Goal: Task Accomplishment & Management: Manage account settings

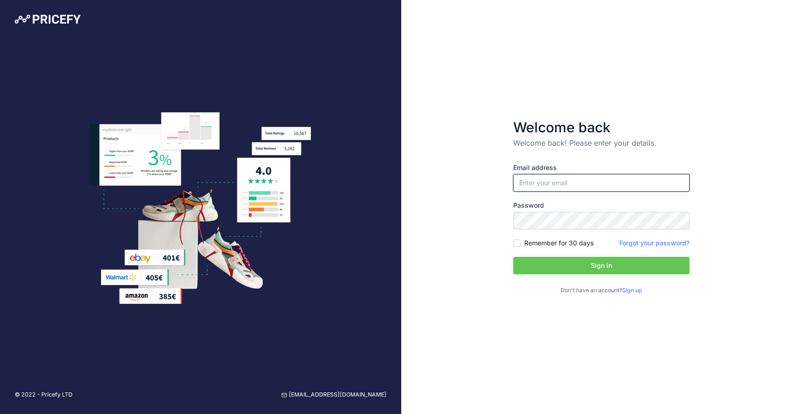
click at [575, 185] on input "email" at bounding box center [601, 182] width 176 height 17
type input "[EMAIL_ADDRESS][DOMAIN_NAME]"
click at [519, 243] on input "Remember for 30 days" at bounding box center [516, 242] width 7 height 7
checkbox input "true"
click at [570, 268] on button "Sign in" at bounding box center [601, 265] width 176 height 17
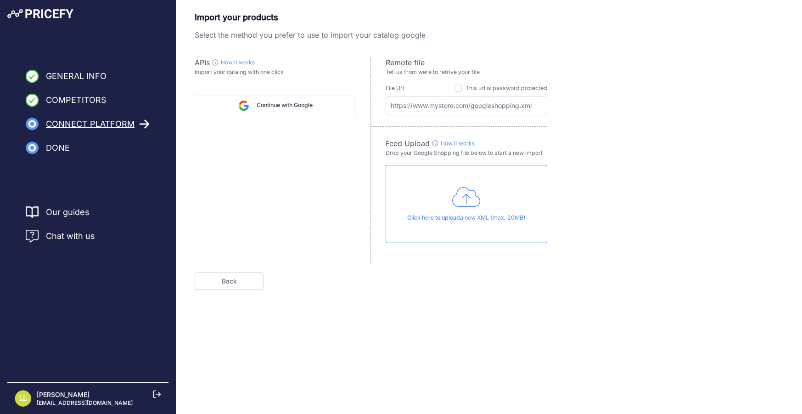
click at [281, 106] on span "Continue with Google" at bounding box center [285, 105] width 56 height 9
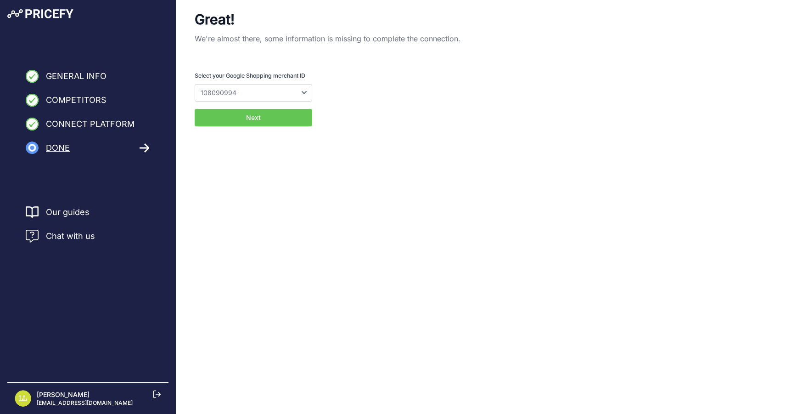
click at [258, 91] on select "108090994 5396685889" at bounding box center [254, 92] width 118 height 17
click at [255, 115] on button "Next" at bounding box center [254, 117] width 118 height 17
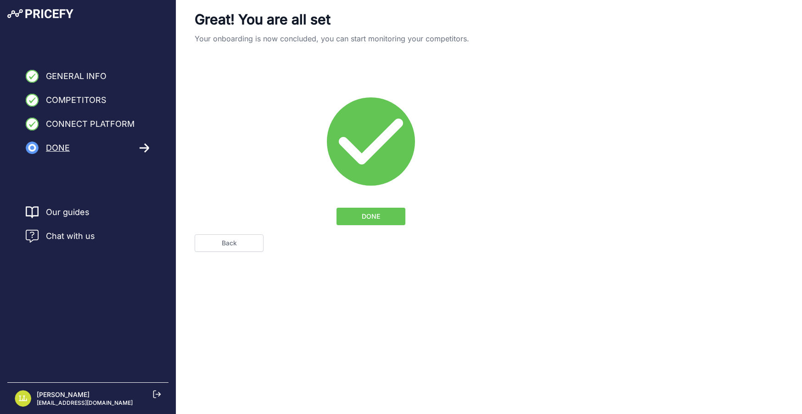
click at [364, 218] on span "DONE" at bounding box center [371, 216] width 18 height 9
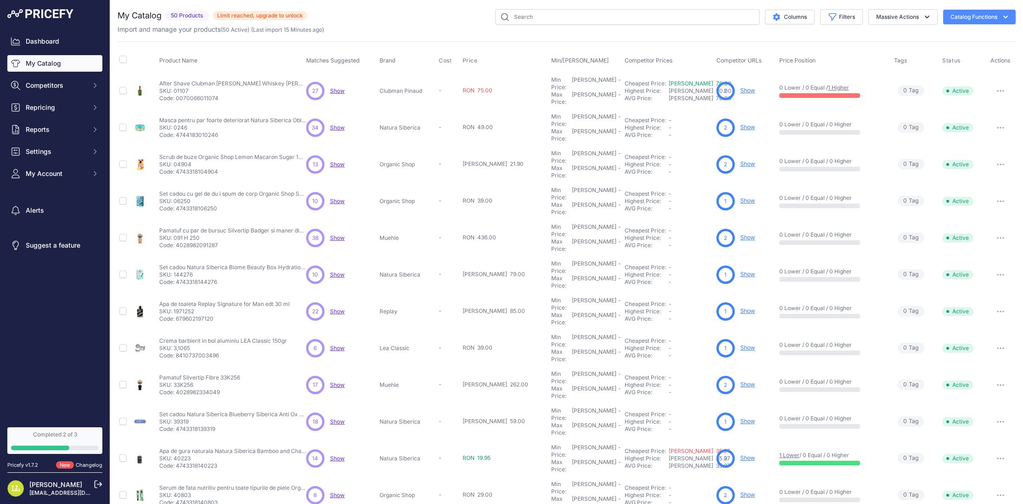
click at [337, 88] on span "Show" at bounding box center [337, 90] width 15 height 7
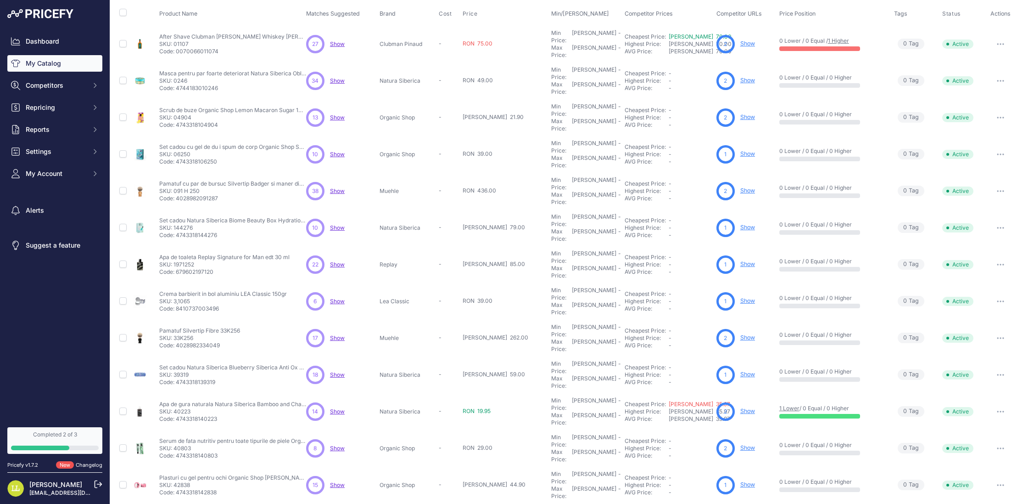
scroll to position [47, 0]
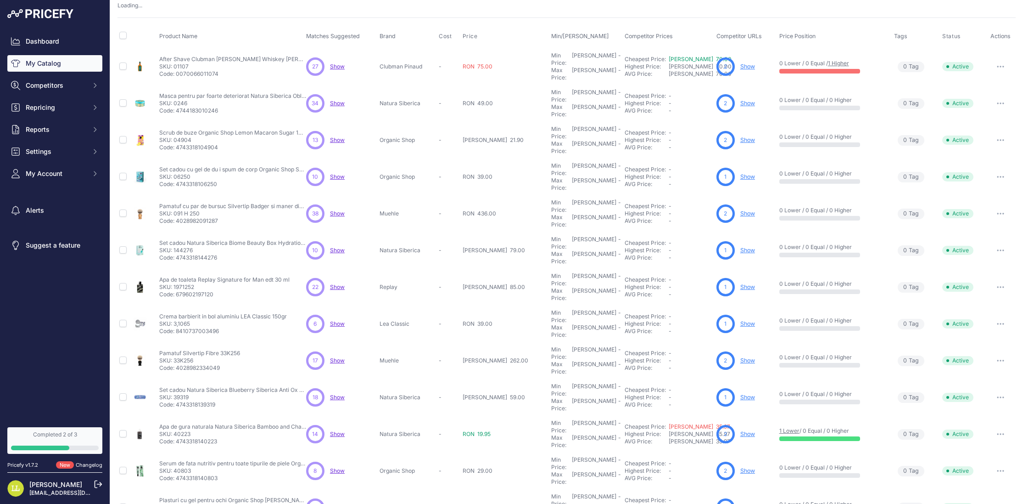
scroll to position [70, 0]
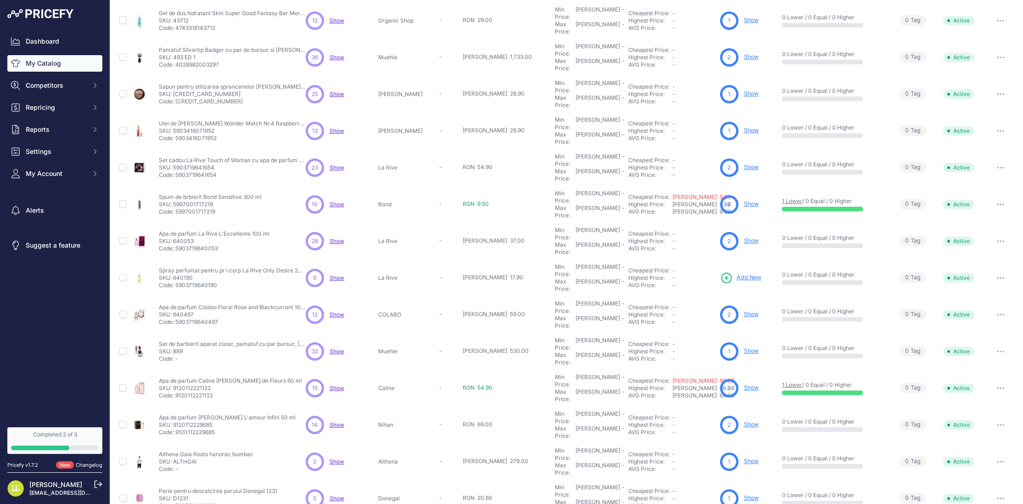
scroll to position [47, 0]
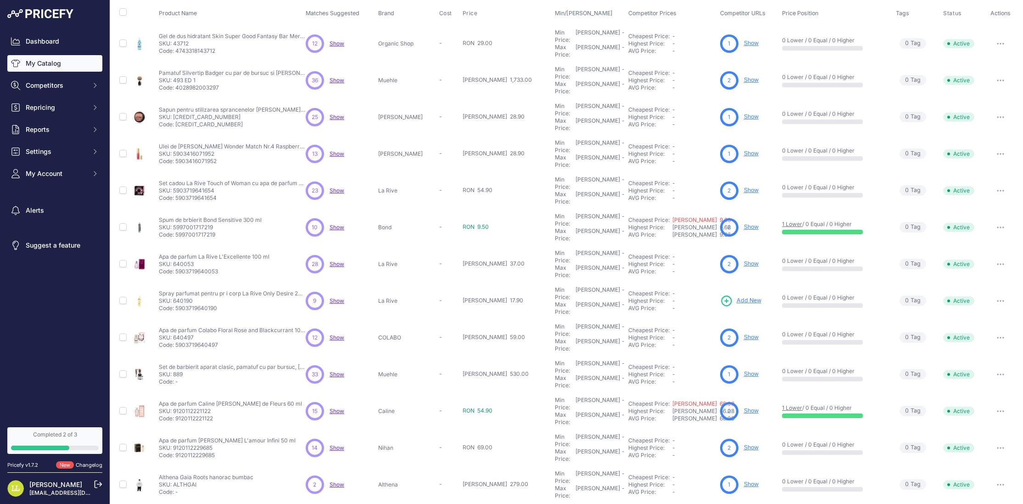
click at [700, 220] on link "1 Lower" at bounding box center [792, 223] width 20 height 7
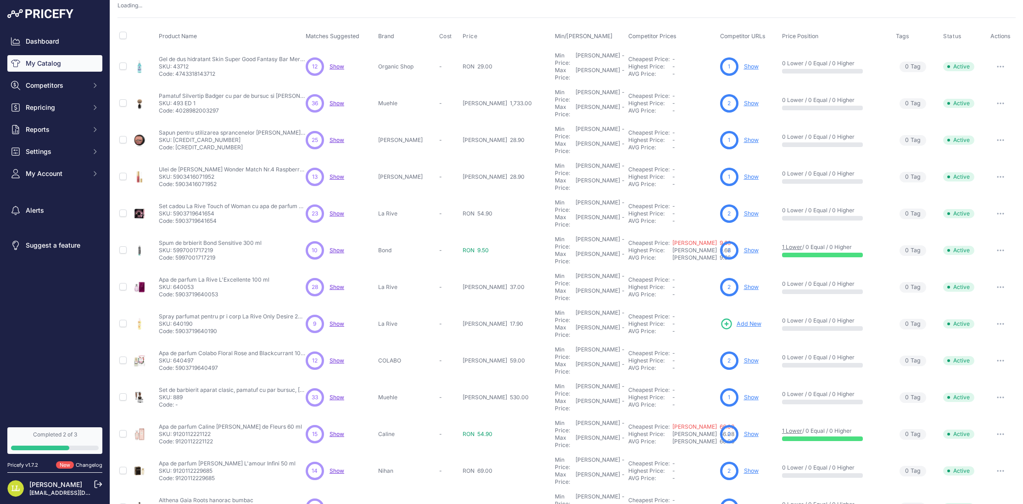
scroll to position [70, 0]
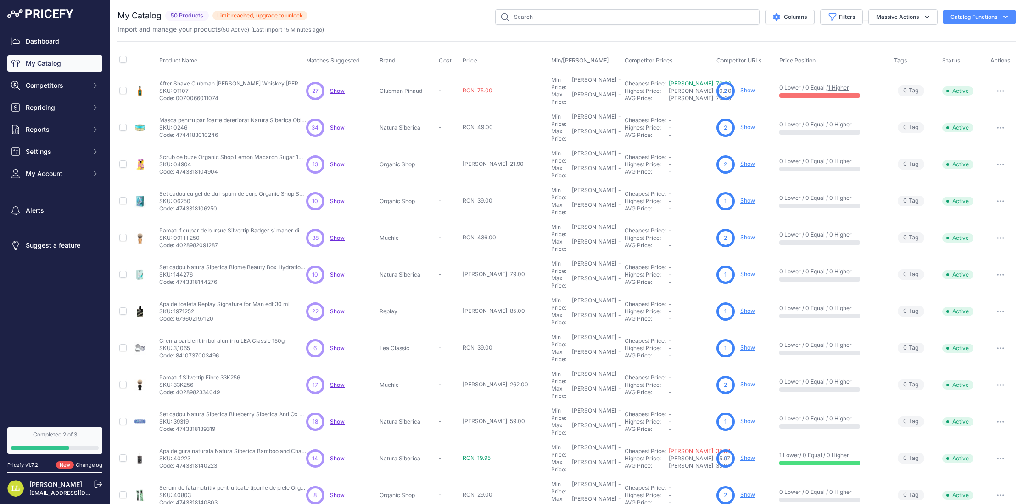
click at [340, 124] on span "Show" at bounding box center [337, 127] width 15 height 7
click at [700, 124] on link "Show" at bounding box center [748, 127] width 15 height 7
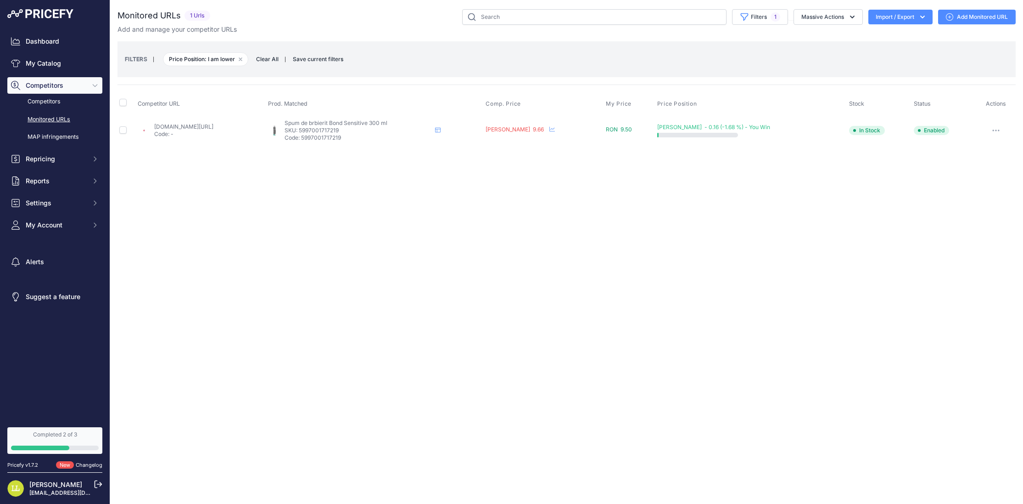
click at [377, 129] on p "SKU: 5997001717219" at bounding box center [358, 130] width 147 height 7
click at [208, 127] on link "emag.ro/spuma-de-barbierit-bond-sensitive-300-ml-5997001717219/pd/d348st3bm/?pr…" at bounding box center [183, 126] width 59 height 7
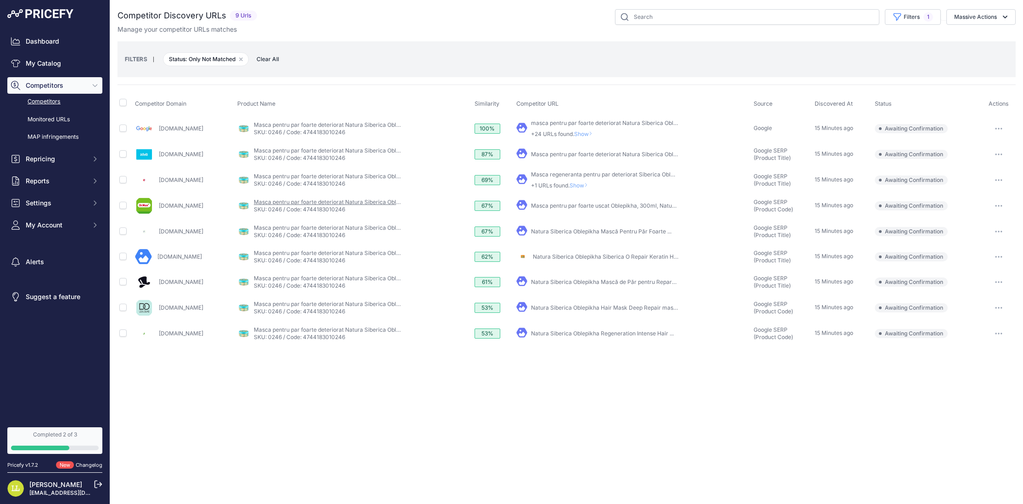
click at [292, 203] on link "Masca pentru par foarte deteriorat Natura Siberica Oblepikha Siberica 300 ml" at bounding box center [355, 201] width 202 height 7
click at [164, 206] on link "Drmax.ro" at bounding box center [181, 205] width 45 height 7
click at [568, 205] on link "Masca pentru par foarte uscat Oblepikha, 300ml, Natura ..." at bounding box center [607, 205] width 152 height 7
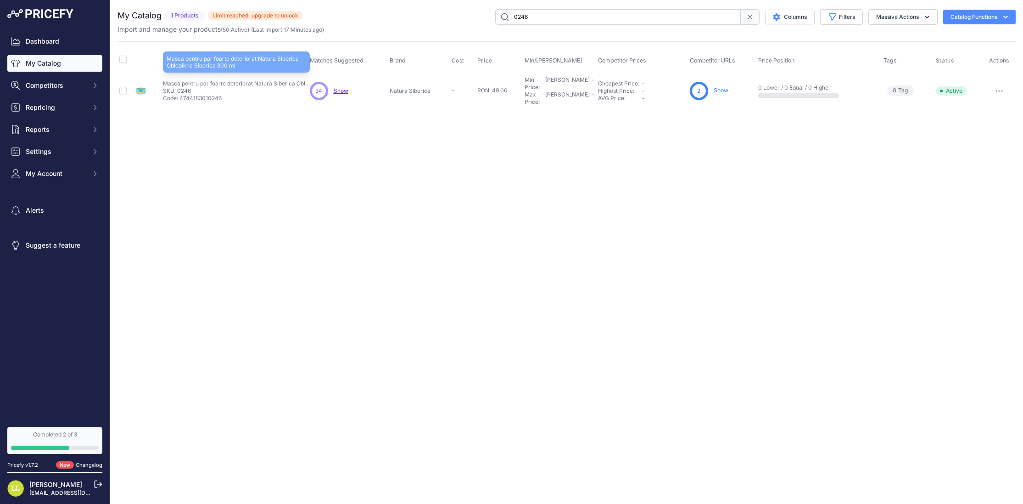
click at [172, 80] on p "Masca pentru par foarte deteriorat Natura Siberica Oblepikha Siberica 300 ml" at bounding box center [236, 83] width 147 height 7
click at [213, 83] on p "Masca pentru par foarte deteriorat Natura Siberica Oblepikha Siberica 300 ml" at bounding box center [236, 83] width 147 height 7
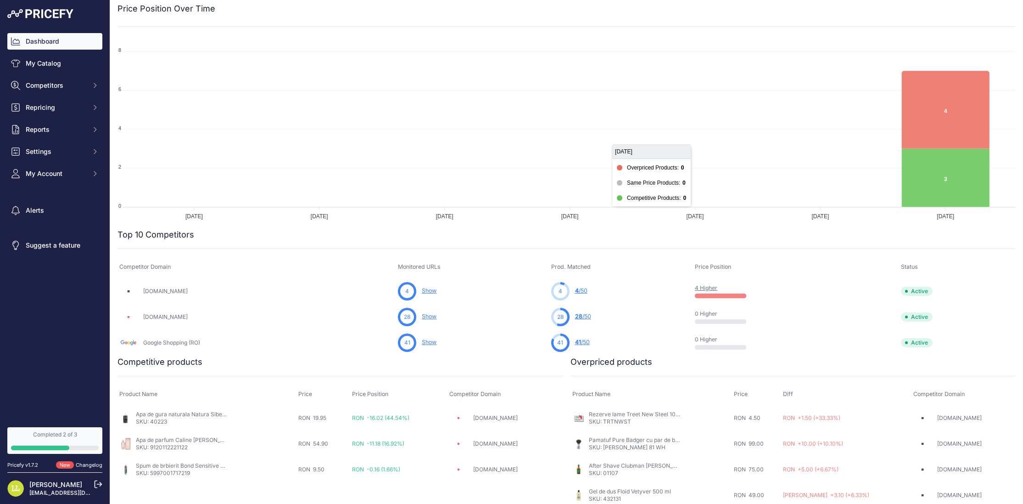
scroll to position [80, 0]
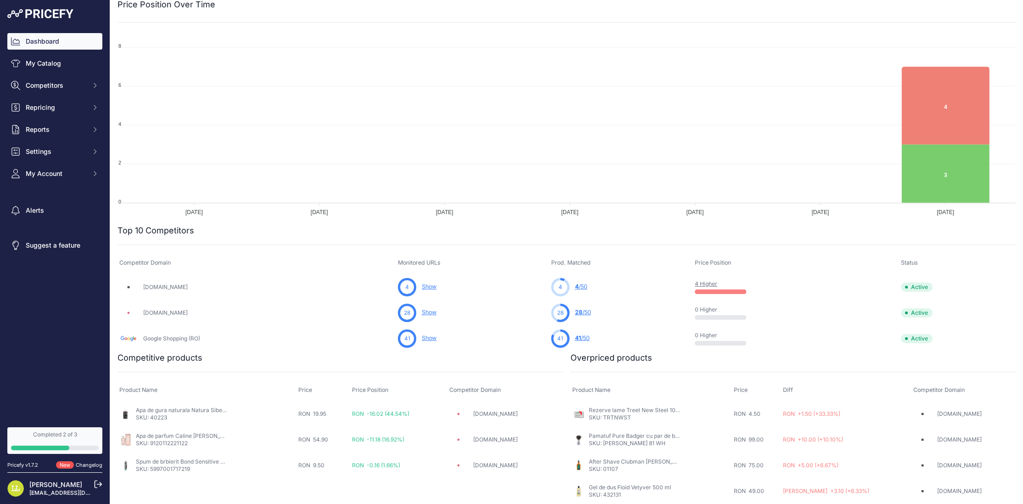
click at [432, 288] on link "Show" at bounding box center [429, 286] width 15 height 7
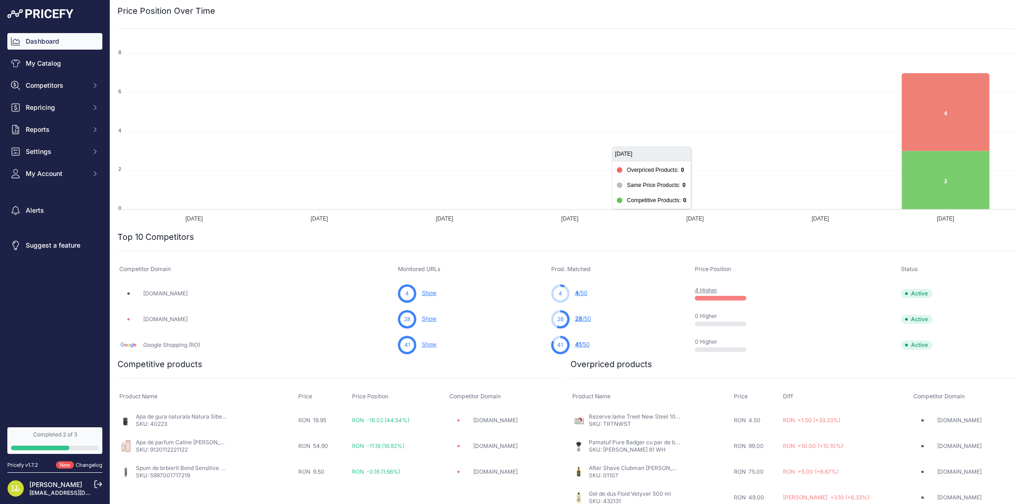
scroll to position [80, 0]
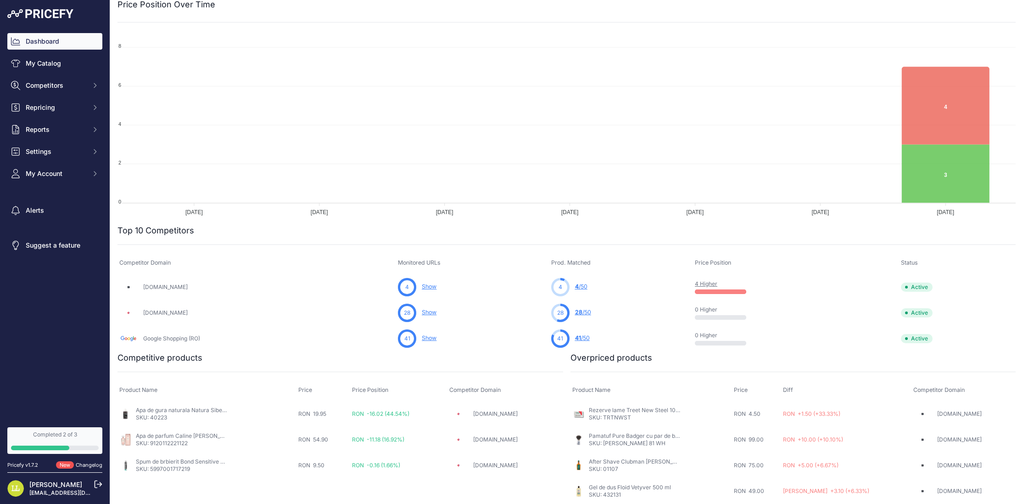
click at [432, 313] on link "Show" at bounding box center [429, 312] width 15 height 7
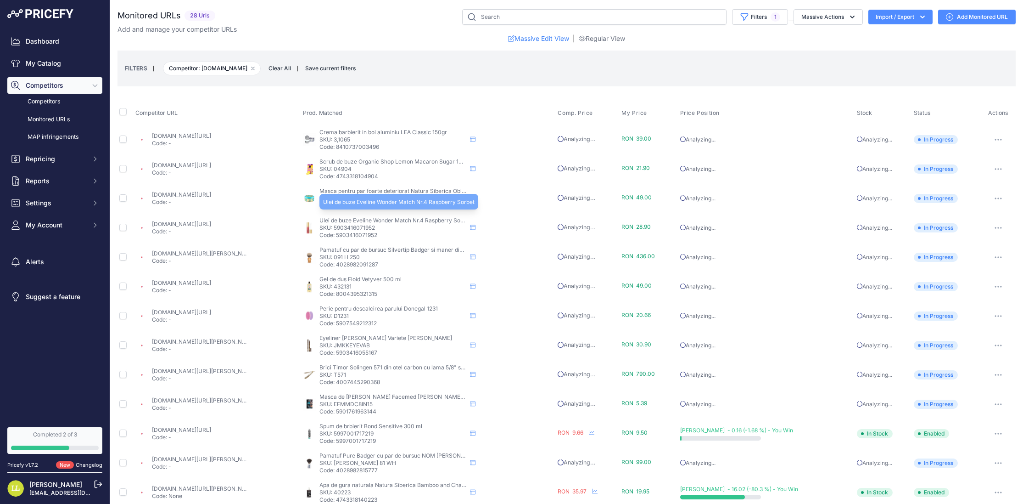
click at [439, 221] on span "Ulei de buze Eveline Wonder Match Nr.4 Raspberry Sorbet" at bounding box center [396, 220] width 152 height 7
click at [445, 218] on span "Ulei de buze Eveline Wonder Match Nr.4 Raspberry Sorbet" at bounding box center [396, 220] width 152 height 7
click at [381, 222] on span "Ulei de buze Eveline Wonder Match Nr.4 Raspberry Sorbet" at bounding box center [396, 220] width 152 height 7
click at [346, 222] on span "Ulei de buze Eveline Wonder Match Nr.4 Raspberry Sorbet" at bounding box center [396, 220] width 152 height 7
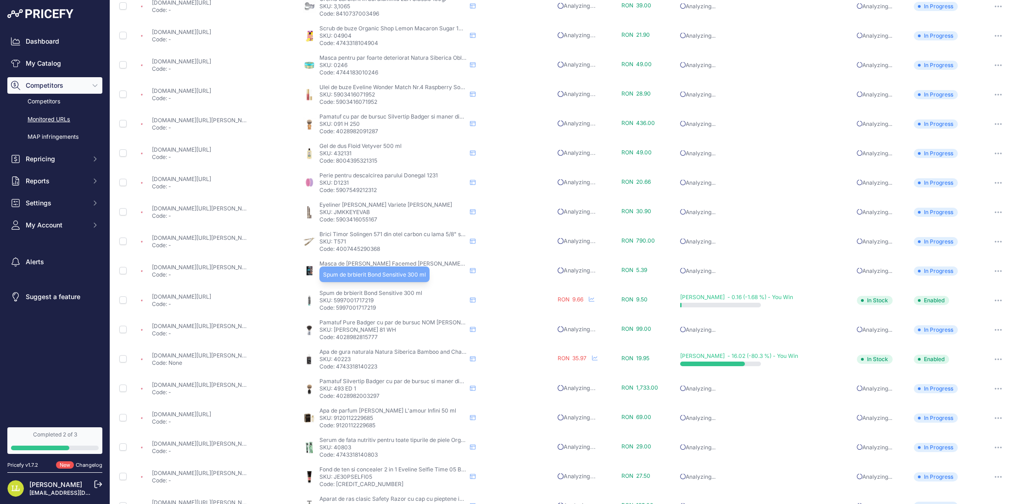
click at [357, 294] on span "Spum de brbierit Bond Sensitive 300 ml" at bounding box center [371, 292] width 103 height 7
click at [354, 302] on p "SKU: 5997001717219" at bounding box center [393, 300] width 147 height 7
click at [476, 299] on icon at bounding box center [473, 300] width 6 height 6
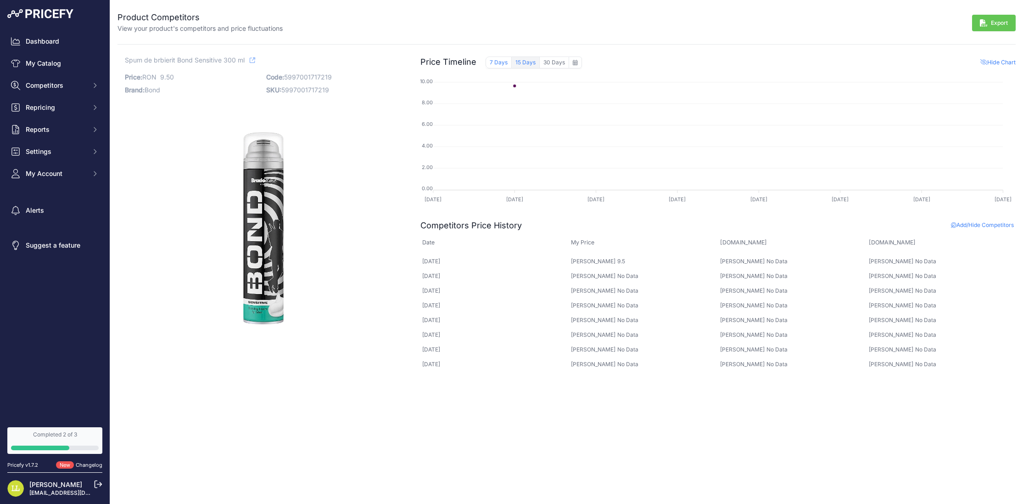
click at [529, 62] on button "15 Days" at bounding box center [526, 62] width 28 height 12
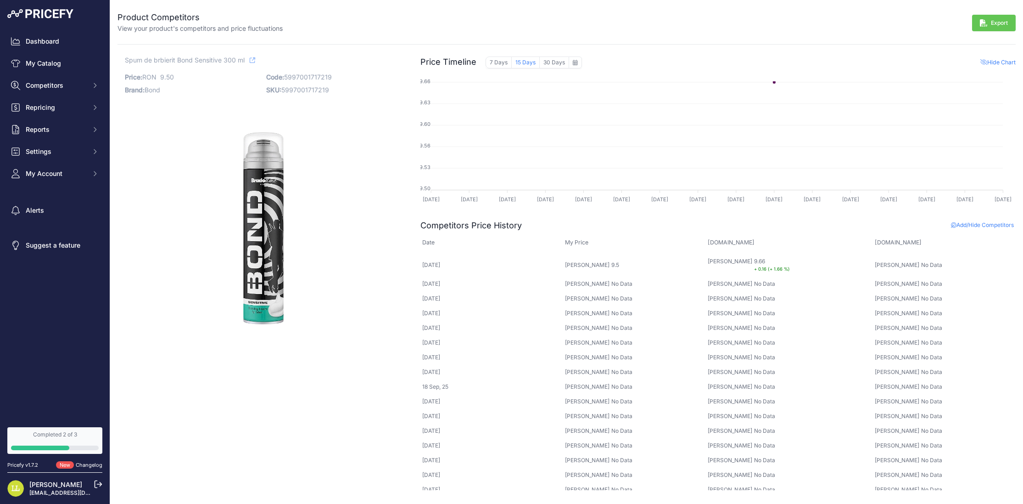
click at [253, 60] on icon at bounding box center [253, 60] width 6 height 6
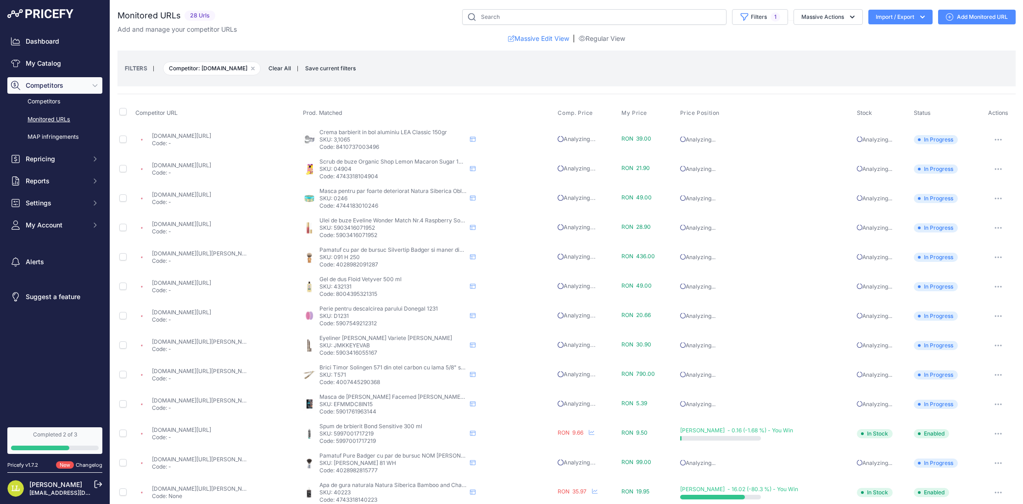
scroll to position [82, 0]
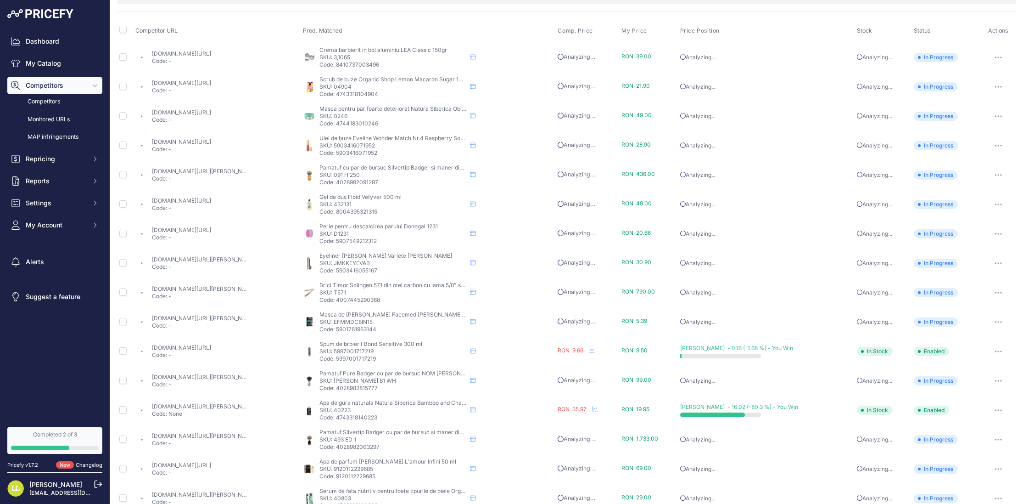
click at [207, 348] on link "emag.ro/spuma-de-barbierit-bond-sensitive-300-ml-5997001717219/pd/d348st3bm/?pr…" at bounding box center [181, 347] width 59 height 7
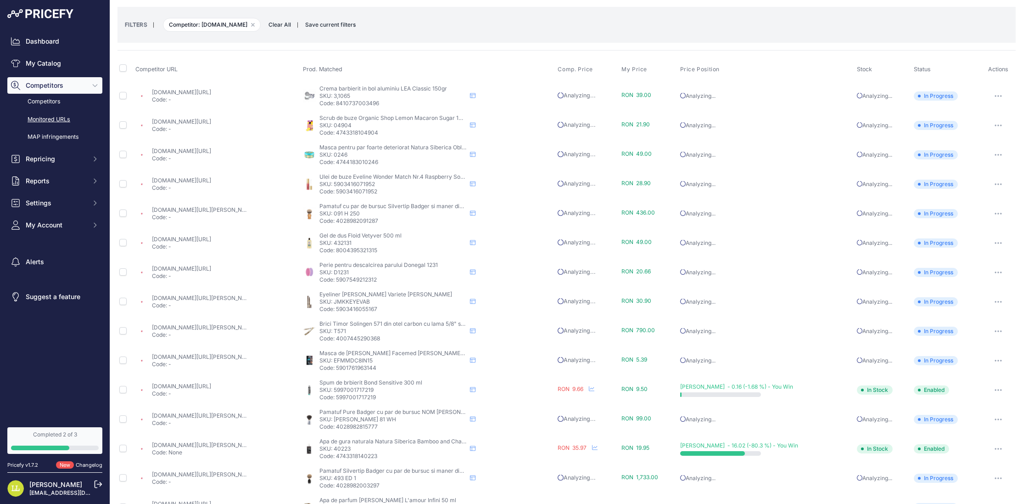
scroll to position [0, 0]
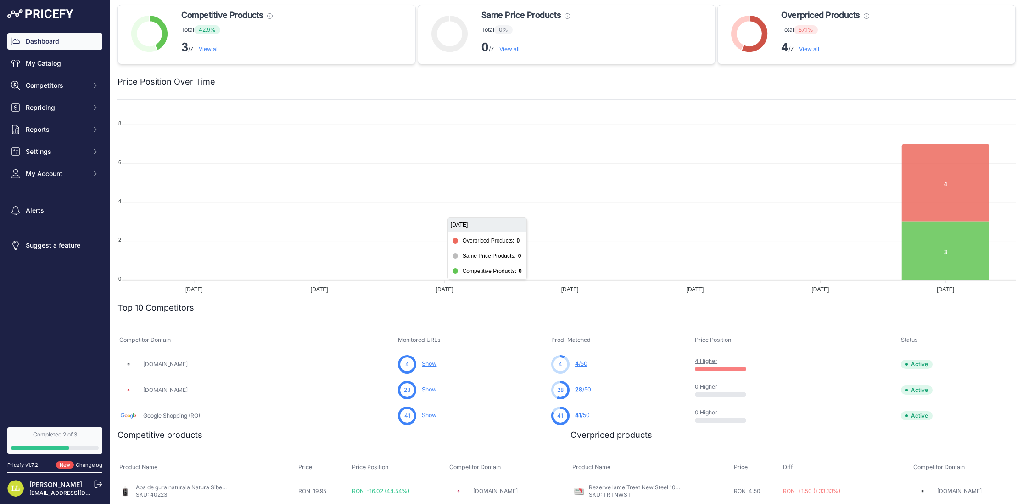
scroll to position [80, 0]
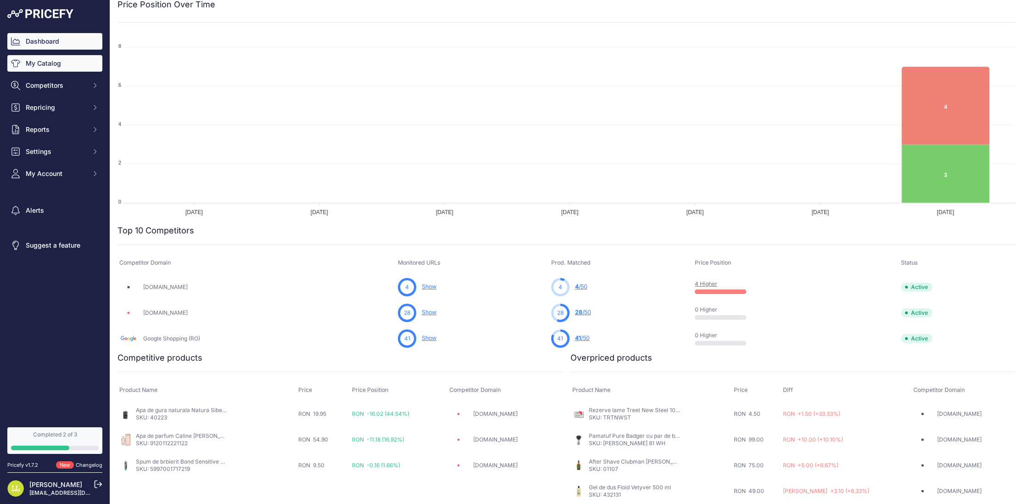
click at [55, 64] on link "My Catalog" at bounding box center [54, 63] width 95 height 17
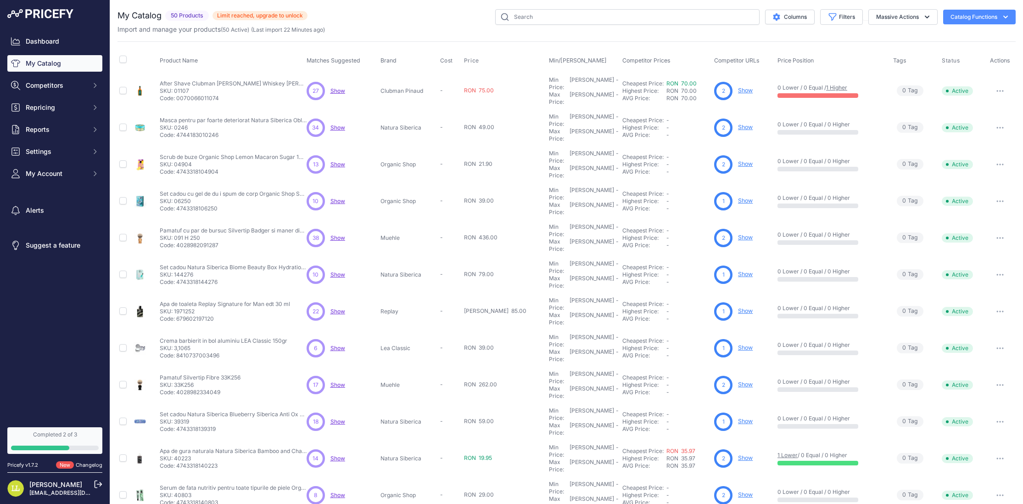
scroll to position [47, 0]
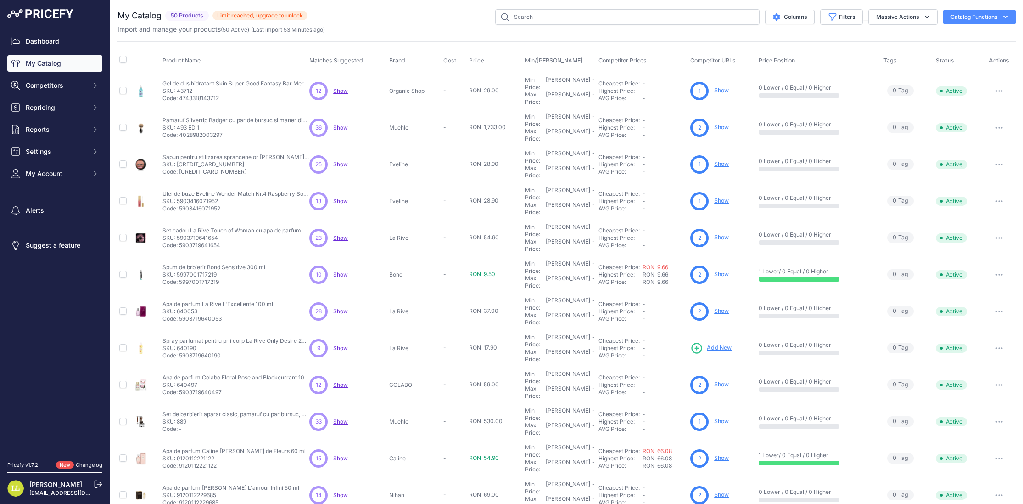
scroll to position [47, 0]
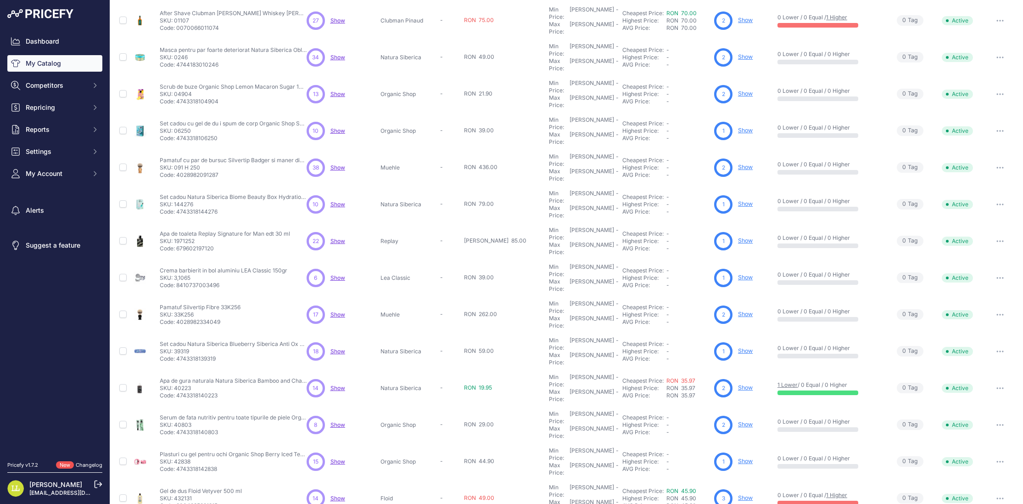
scroll to position [47, 0]
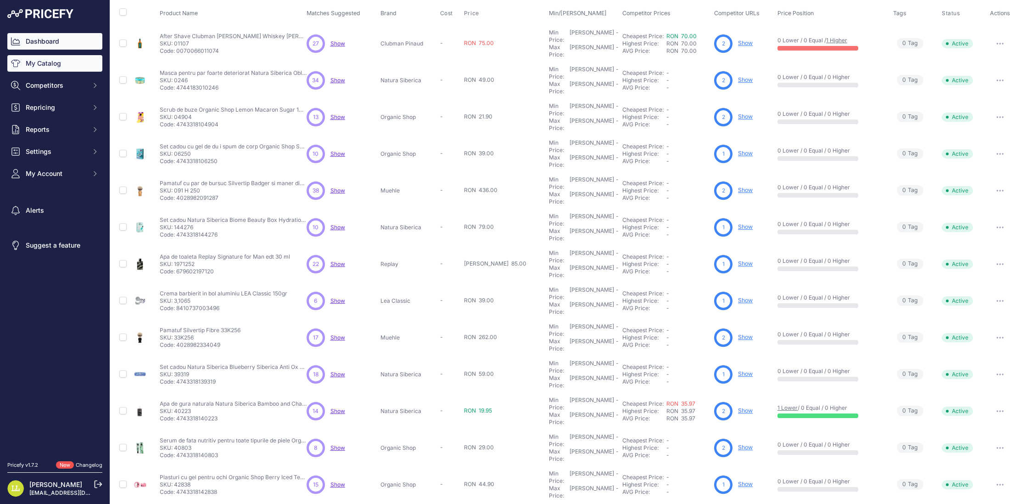
click at [56, 41] on link "Dashboard" at bounding box center [54, 41] width 95 height 17
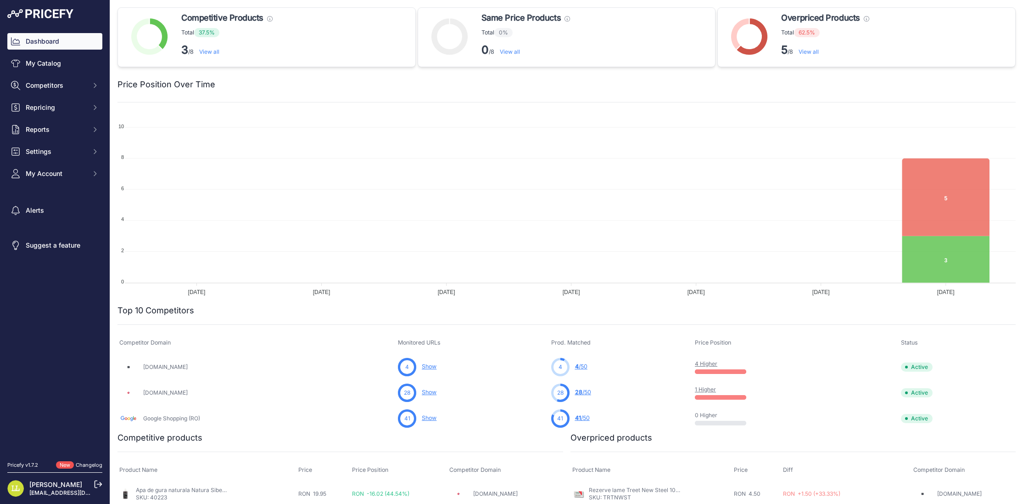
click at [812, 19] on span "Overpriced Products" at bounding box center [821, 17] width 79 height 13
click at [711, 364] on link "4 Higher" at bounding box center [706, 363] width 22 height 7
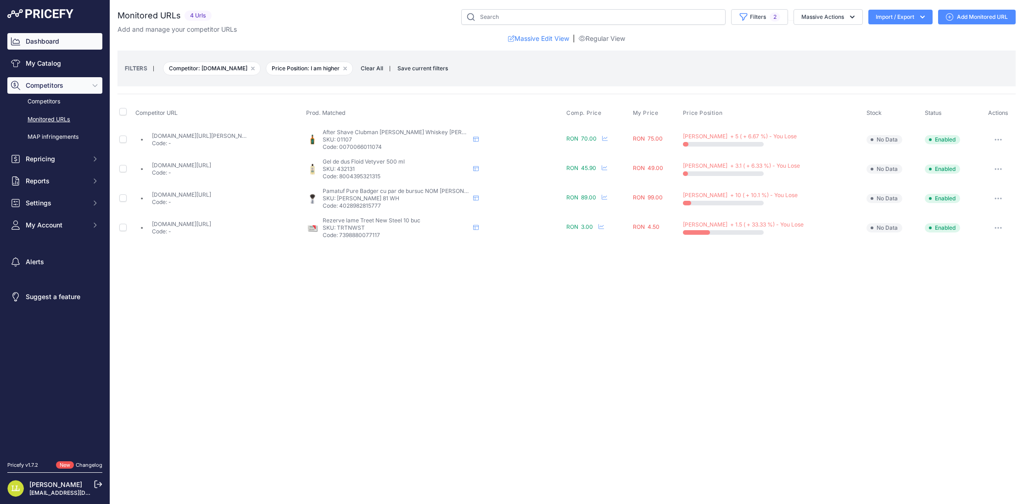
click at [46, 42] on link "Dashboard" at bounding box center [54, 41] width 95 height 17
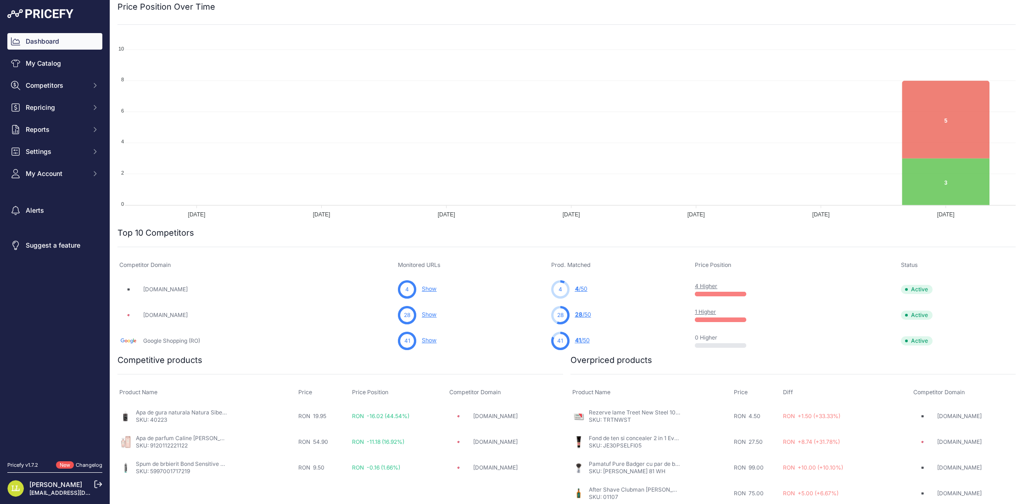
scroll to position [106, 0]
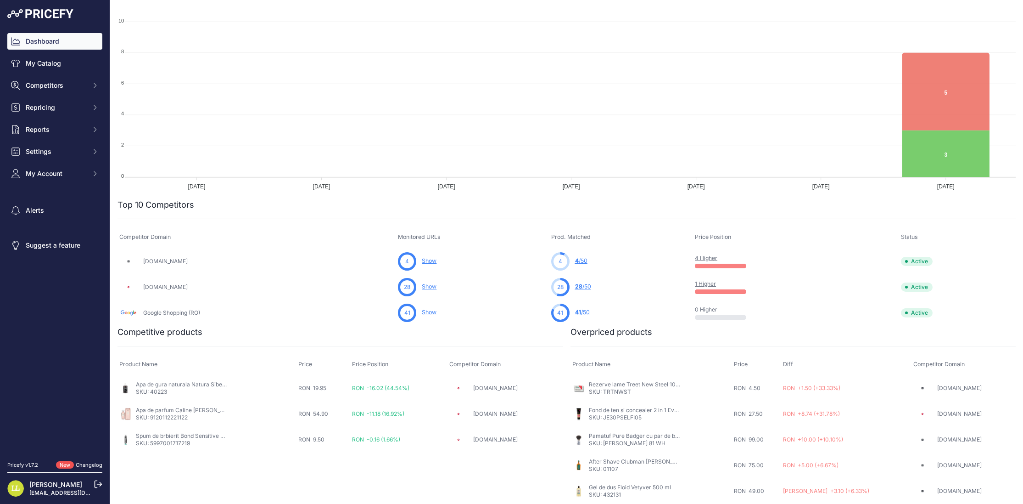
click at [613, 411] on link "Fond de ten si concealer 2 in 1 Eveline Selfie Time 05 Beige 30 ml" at bounding box center [673, 409] width 169 height 7
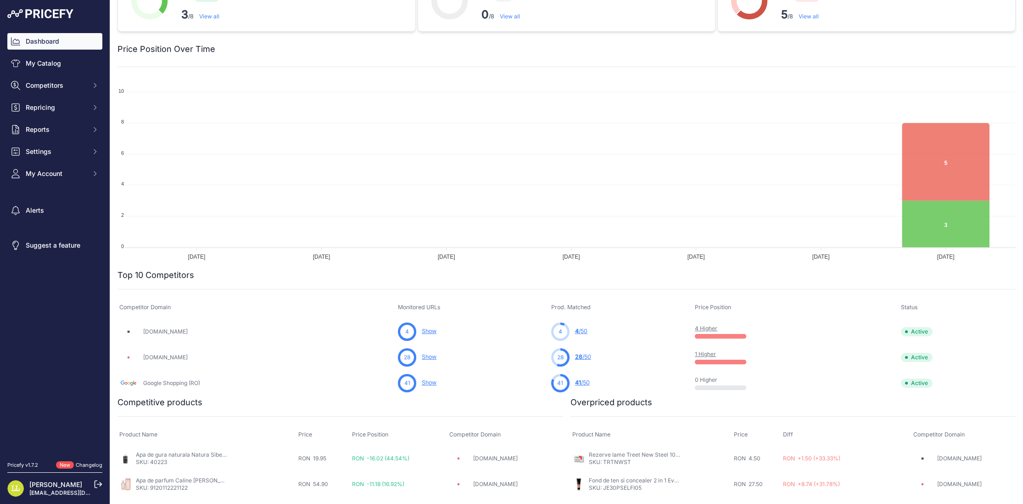
scroll to position [0, 0]
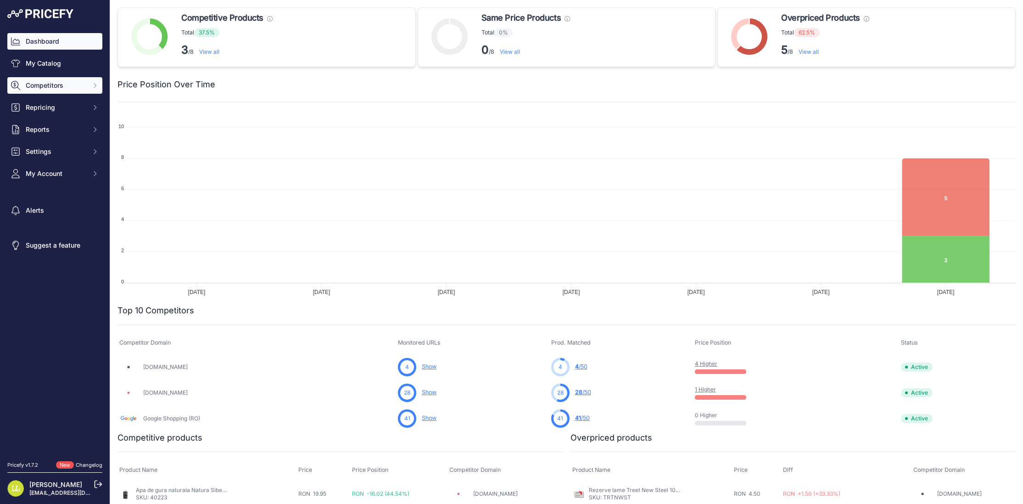
click at [65, 91] on button "Competitors" at bounding box center [54, 85] width 95 height 17
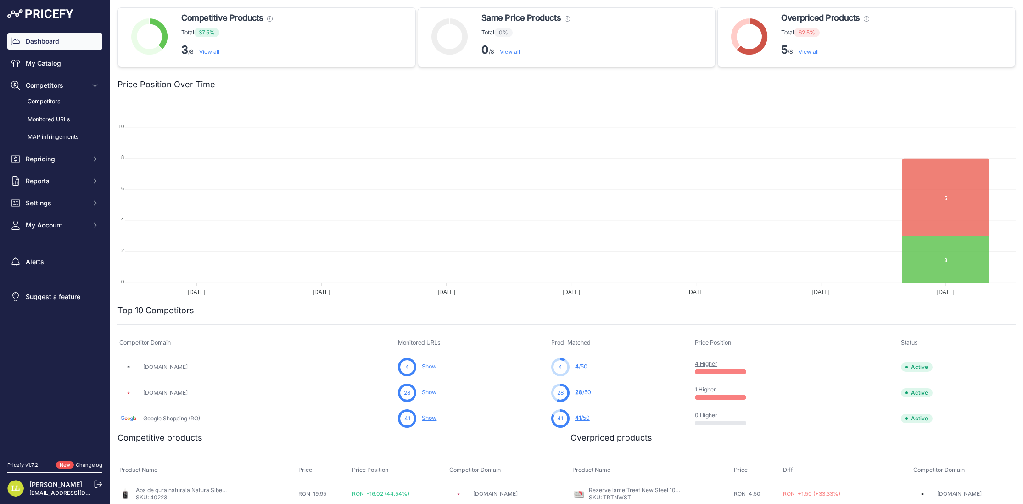
click at [57, 102] on link "Competitors" at bounding box center [54, 102] width 95 height 16
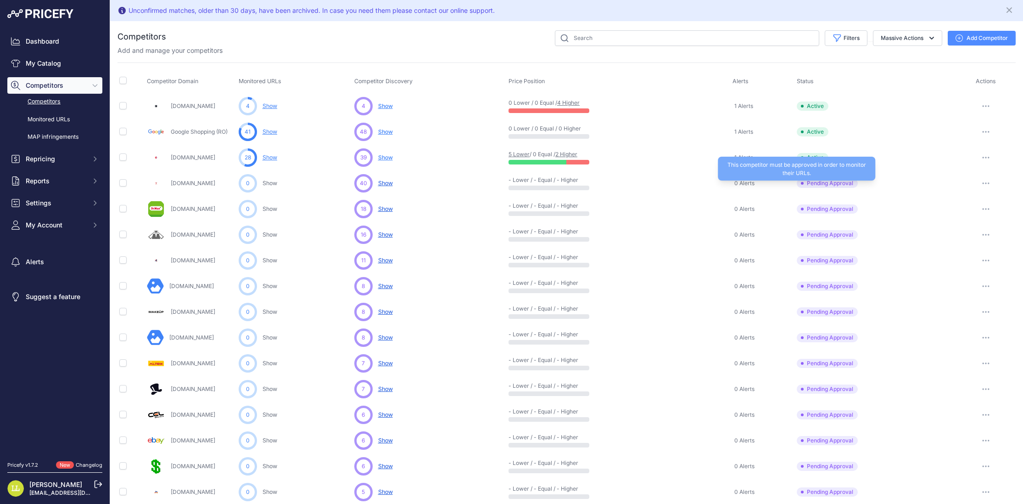
click at [823, 184] on span "Pending Approval" at bounding box center [827, 183] width 61 height 9
click at [828, 179] on span "Pending Approval" at bounding box center [827, 183] width 61 height 9
click at [984, 178] on button "button" at bounding box center [986, 183] width 18 height 13
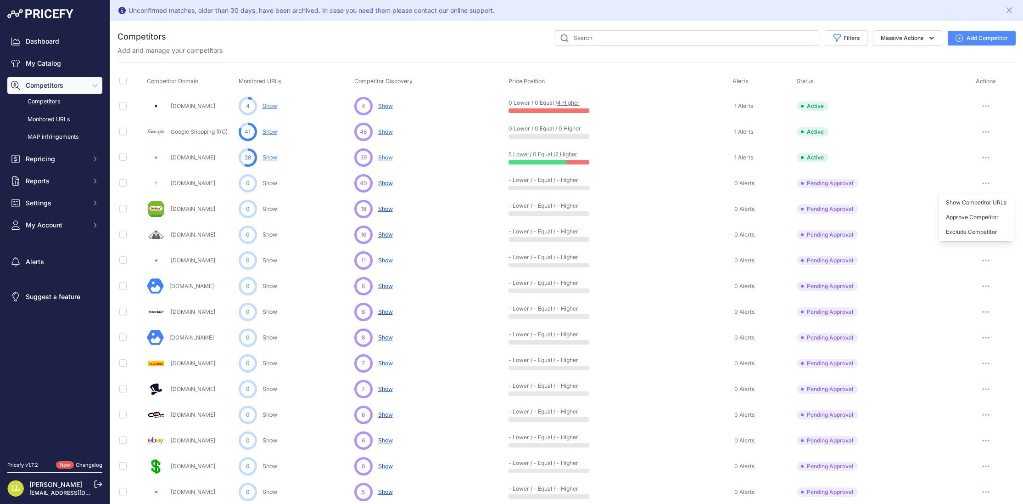
click at [827, 214] on td "Pending Approval This competitor must be approved in order to monitor their URL…" at bounding box center [875, 209] width 161 height 26
click at [989, 207] on button "button" at bounding box center [986, 208] width 18 height 13
click at [975, 240] on button "Approve Competitor" at bounding box center [976, 243] width 75 height 15
click at [46, 100] on link "Competitors" at bounding box center [54, 102] width 95 height 16
click at [984, 158] on button "button" at bounding box center [986, 157] width 18 height 13
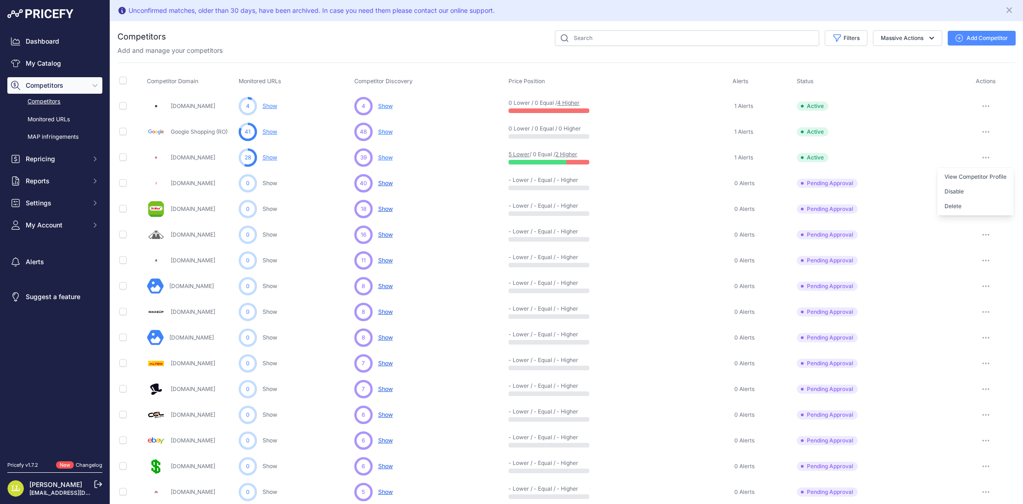
drag, startPoint x: 641, startPoint y: 176, endPoint x: 605, endPoint y: 168, distance: 36.7
click at [641, 176] on div "- Lower / - Equal / - Higher" at bounding box center [619, 183] width 220 height 14
click at [569, 155] on link "2 Higher" at bounding box center [567, 154] width 22 height 7
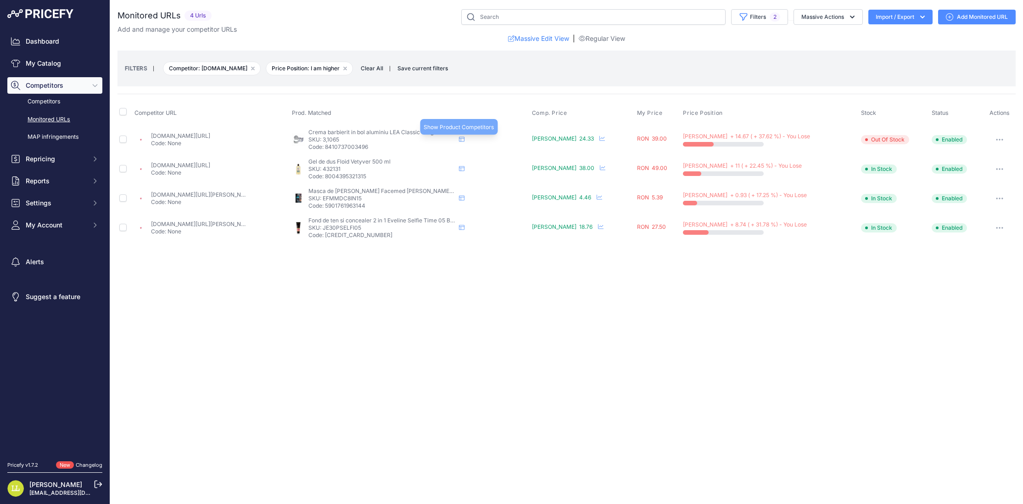
click at [465, 141] on icon at bounding box center [462, 139] width 6 height 6
click at [173, 134] on link "emag.ro/crema-barbierit-in-bol-aluminiu-lea-classic-150gr-3-1065/pd/dfk327bbm/?…" at bounding box center [180, 135] width 59 height 7
click at [221, 196] on link "emag.ro/masca-de-fata-eveline-facemed-matt-detox-carbon-8in1-5-ml-efmmdc8in15/p…" at bounding box center [225, 194] width 148 height 7
click at [652, 198] on span "RON 5.39" at bounding box center [650, 197] width 26 height 7
click at [213, 225] on link "emag.ro/fond-de-ten-si-corector-2-in-1-selfie-time-eveline-beige-2057/pd/dxc57n…" at bounding box center [203, 223] width 104 height 7
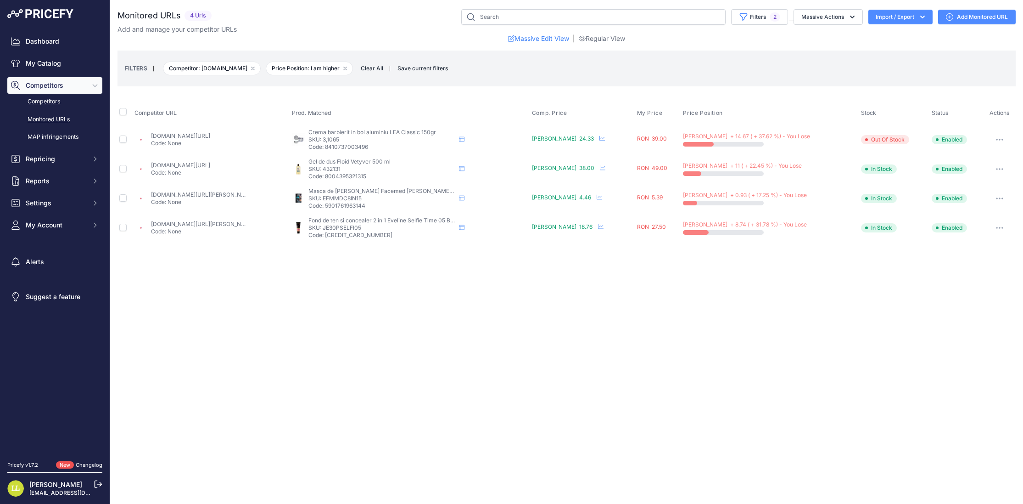
click at [46, 103] on link "Competitors" at bounding box center [54, 102] width 95 height 16
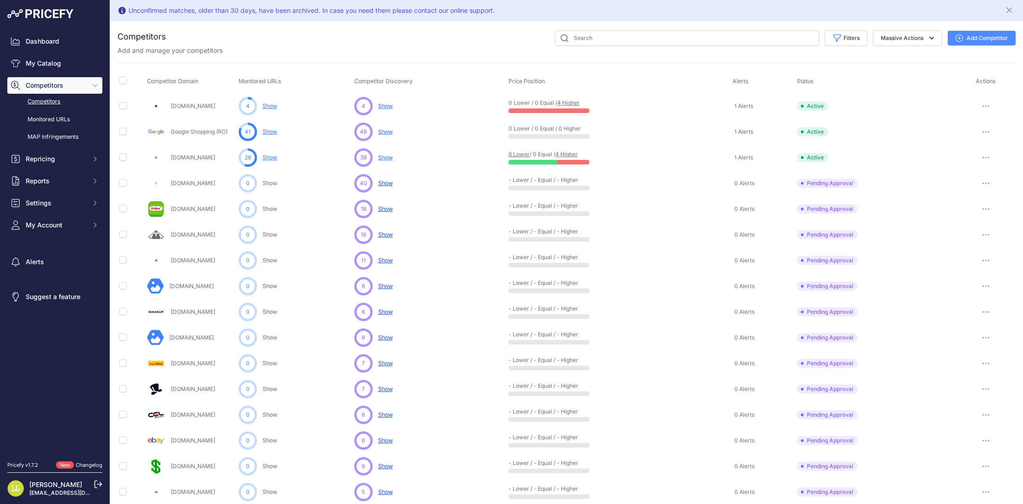
click at [987, 157] on icon "button" at bounding box center [986, 158] width 7 height 2
click at [961, 189] on button "Disable" at bounding box center [976, 191] width 77 height 15
click at [984, 208] on icon "button" at bounding box center [986, 209] width 7 height 2
click at [972, 240] on button "Approve Competitor" at bounding box center [976, 243] width 75 height 15
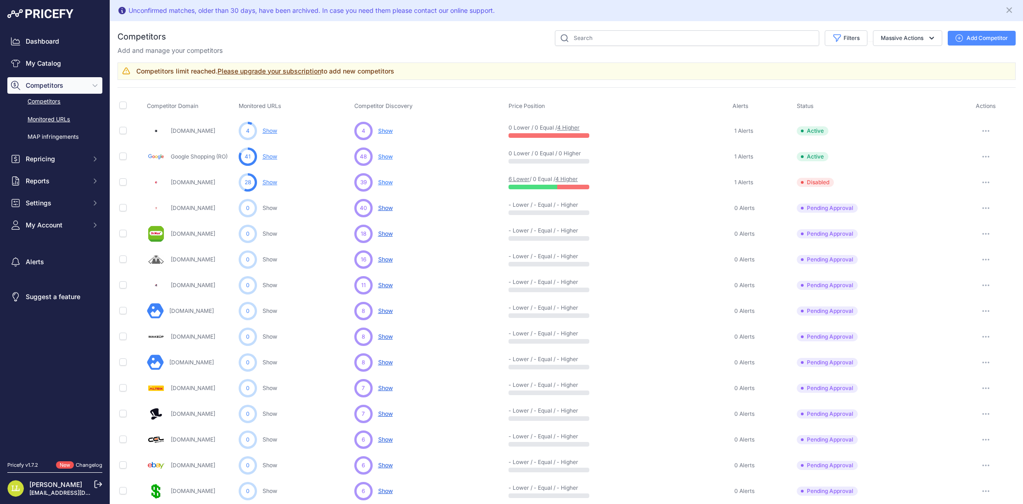
click at [30, 120] on link "Monitored URLs" at bounding box center [54, 120] width 95 height 16
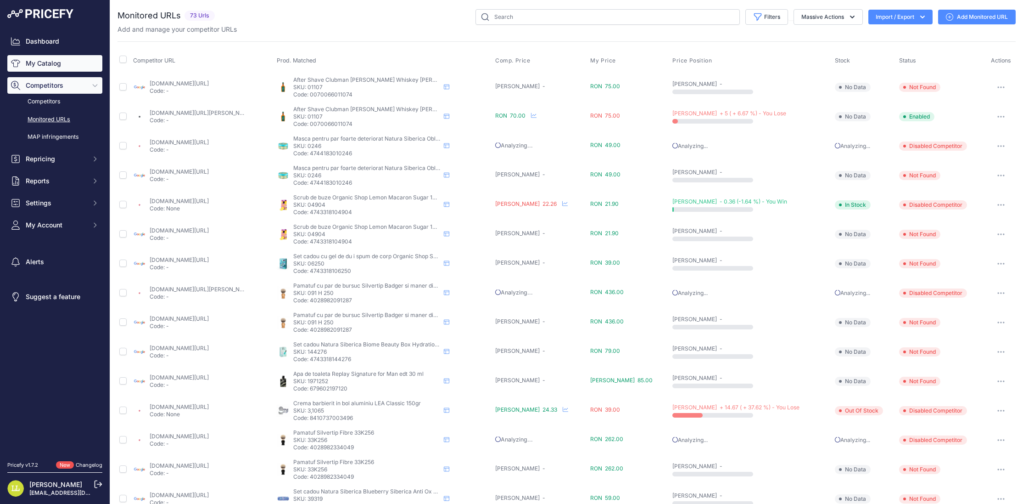
click at [38, 65] on link "My Catalog" at bounding box center [54, 63] width 95 height 17
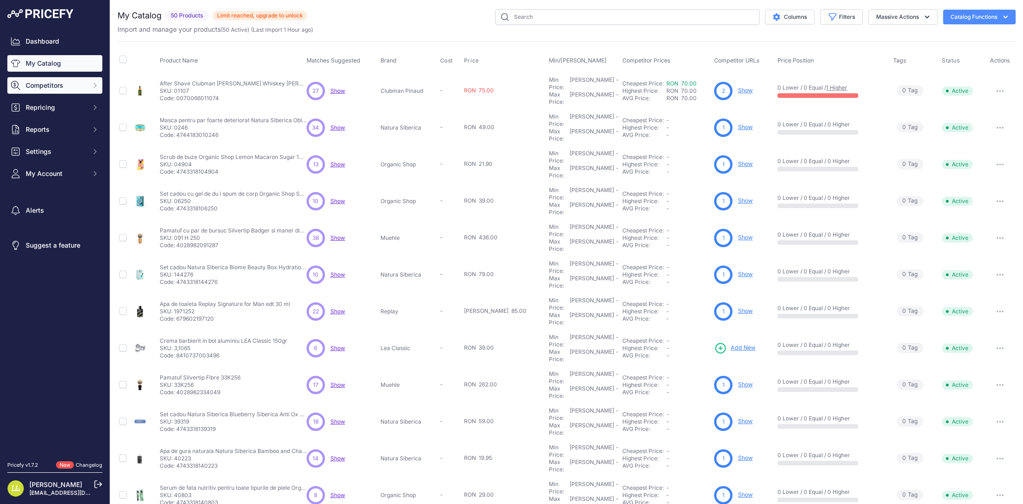
click at [45, 89] on span "Competitors" at bounding box center [56, 85] width 60 height 9
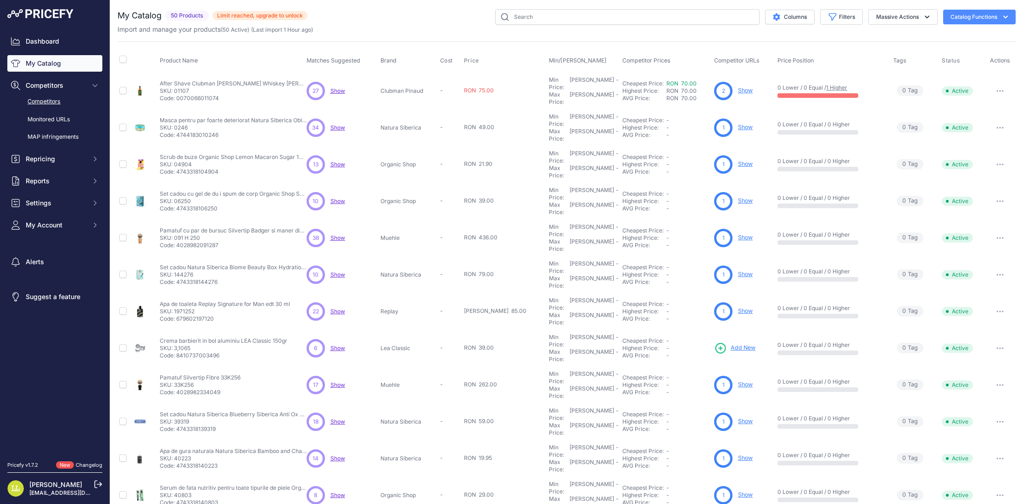
click at [45, 102] on link "Competitors" at bounding box center [54, 102] width 95 height 16
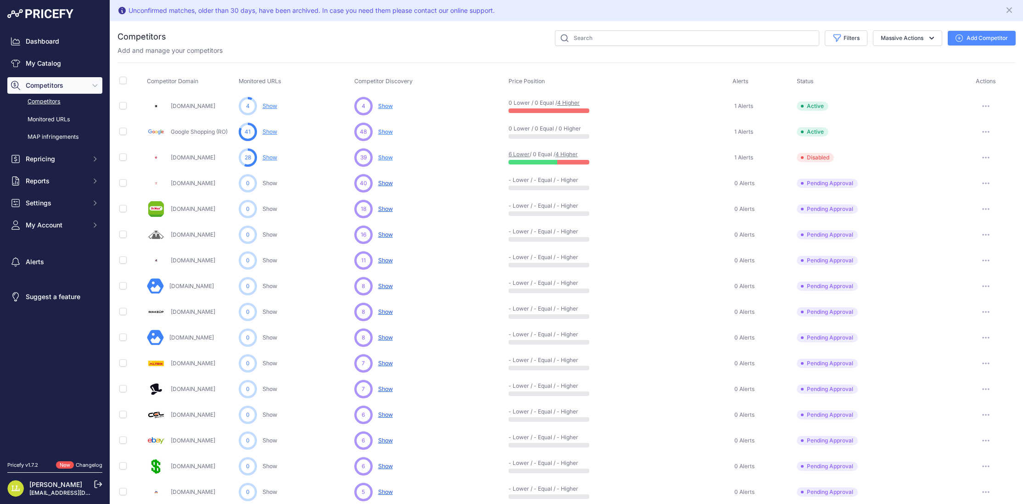
click at [986, 157] on icon "button" at bounding box center [986, 158] width 7 height 2
click at [957, 188] on button "Enable" at bounding box center [976, 191] width 77 height 15
click at [58, 296] on link "Suggest a feature" at bounding box center [54, 296] width 95 height 17
click at [63, 202] on span "Settings" at bounding box center [56, 202] width 60 height 9
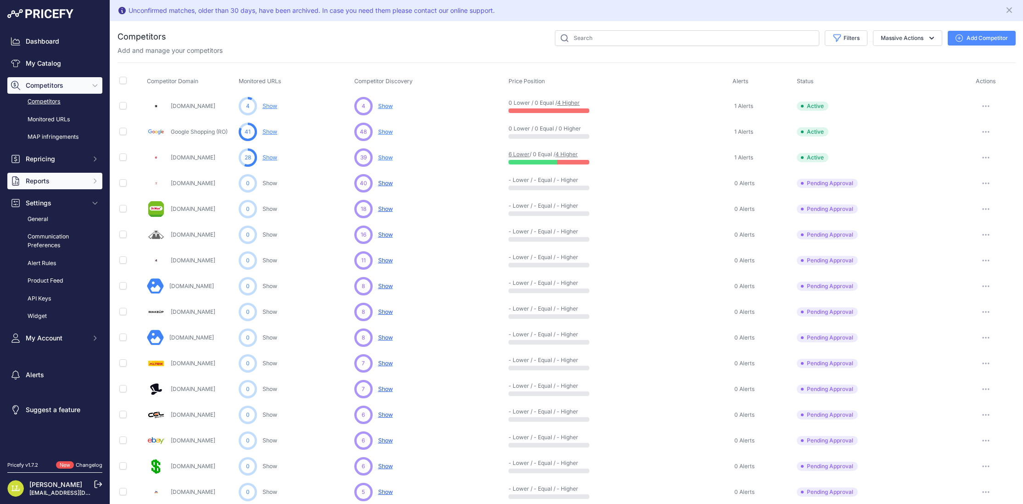
click at [94, 180] on icon "Sidebar" at bounding box center [94, 180] width 7 height 7
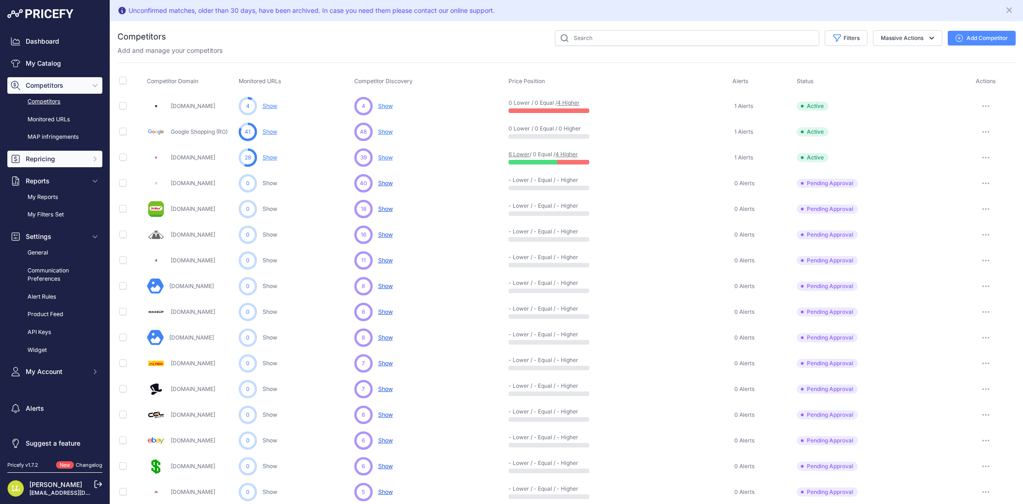
click at [83, 163] on button "Repricing" at bounding box center [54, 159] width 95 height 17
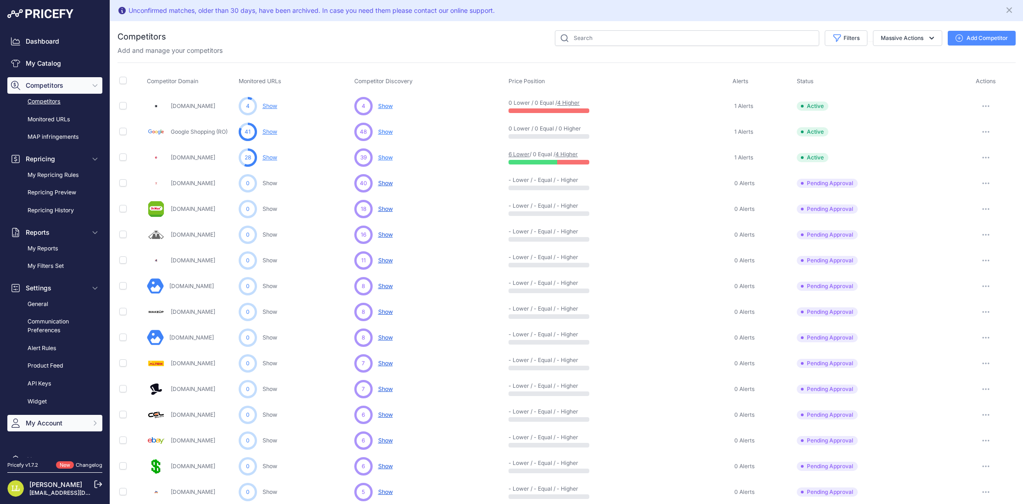
click at [47, 426] on span "My Account" at bounding box center [56, 422] width 60 height 9
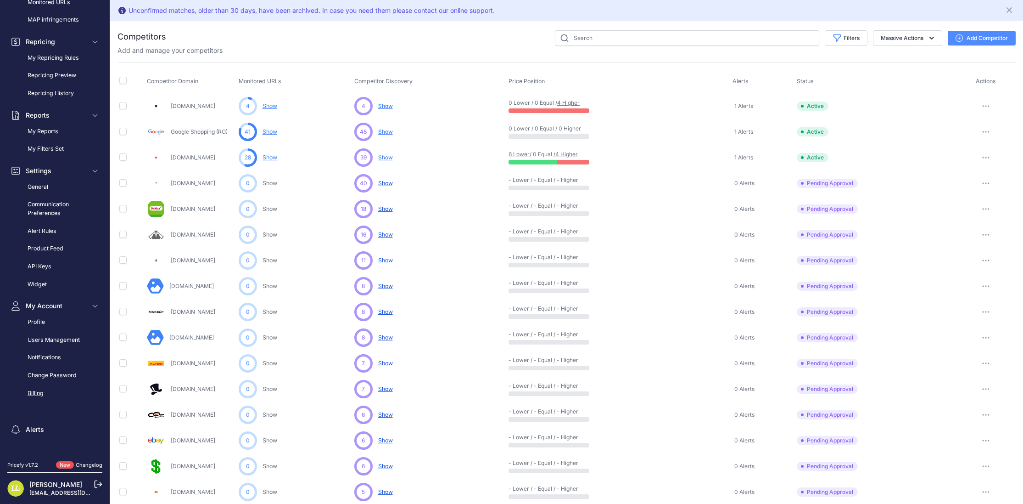
scroll to position [140, 0]
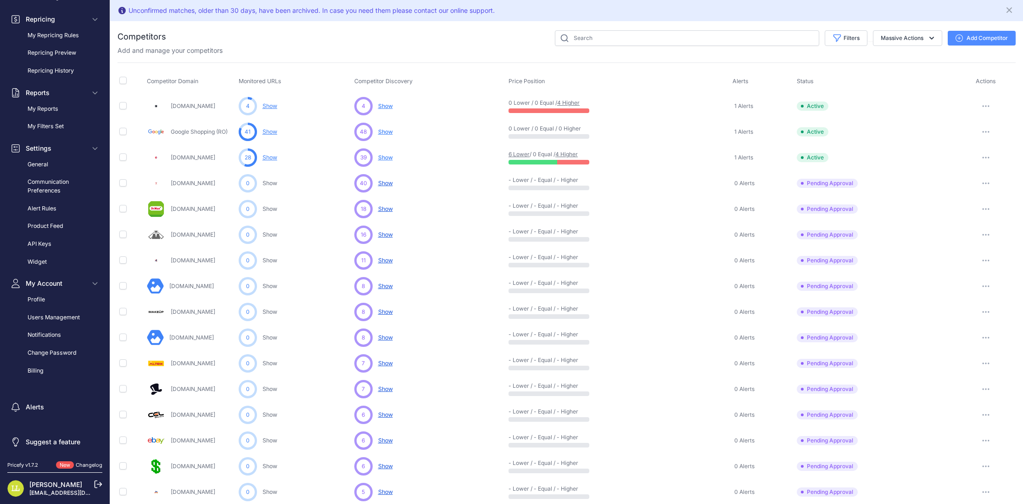
click at [577, 154] on link "4 Higher" at bounding box center [567, 154] width 22 height 7
click at [574, 103] on link "4 Higher" at bounding box center [568, 102] width 22 height 7
click at [383, 107] on span "Show" at bounding box center [385, 105] width 15 height 7
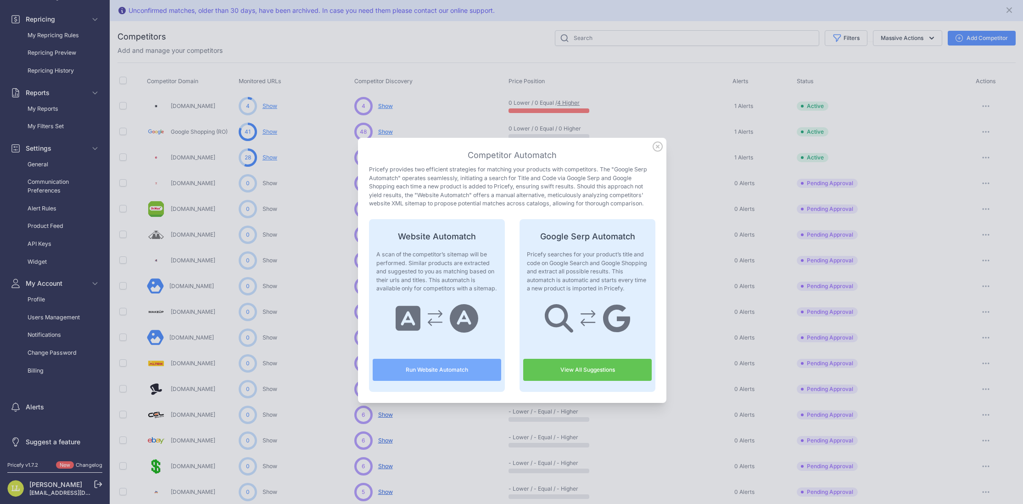
click at [661, 146] on icon at bounding box center [658, 146] width 10 height 10
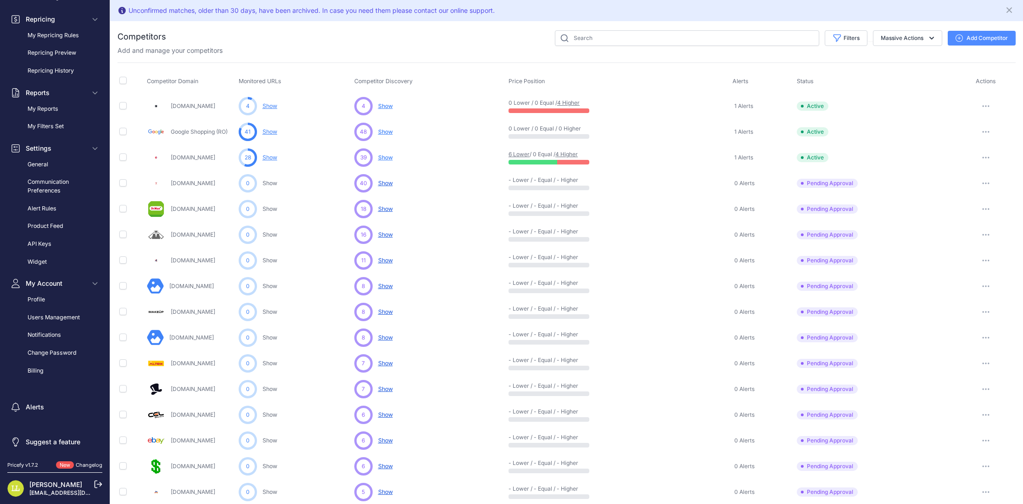
click at [387, 208] on span "Show" at bounding box center [385, 208] width 15 height 7
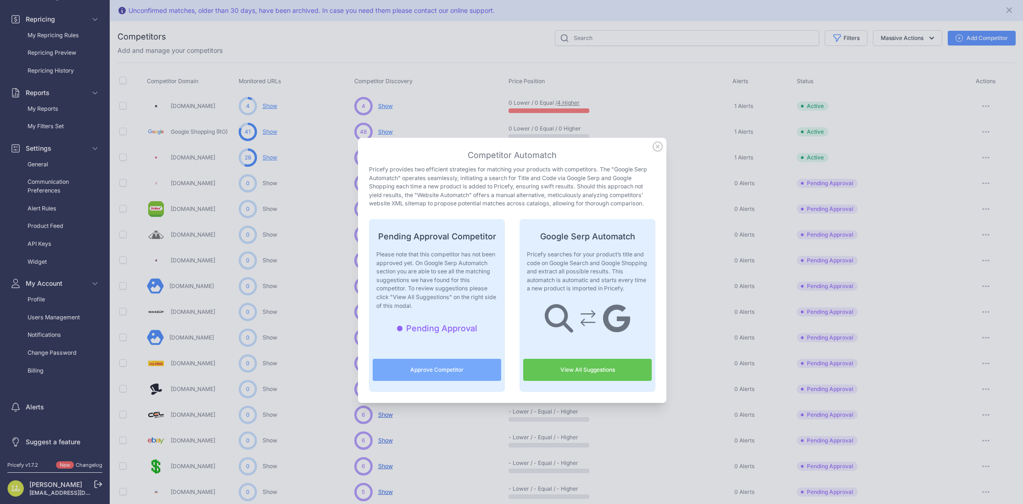
click at [659, 149] on icon at bounding box center [658, 146] width 10 height 10
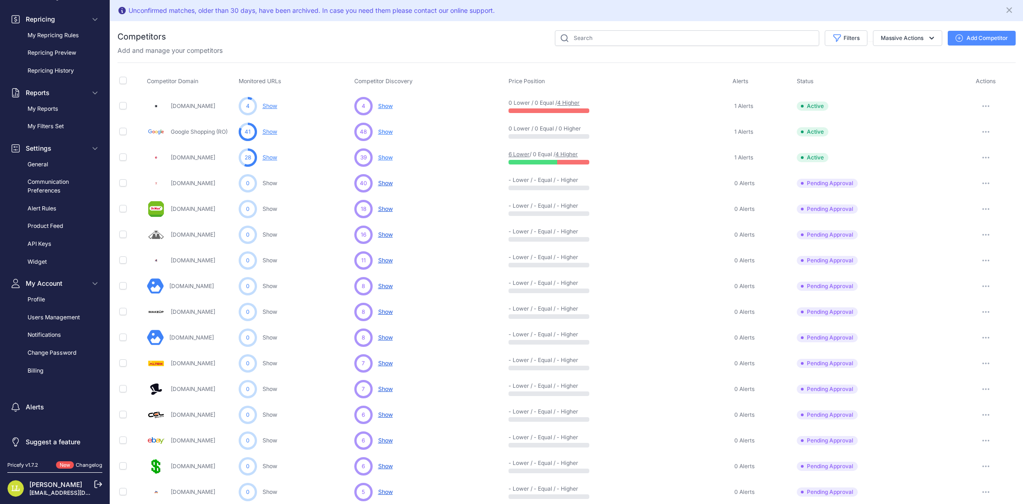
click at [382, 102] on span "Show" at bounding box center [385, 105] width 15 height 7
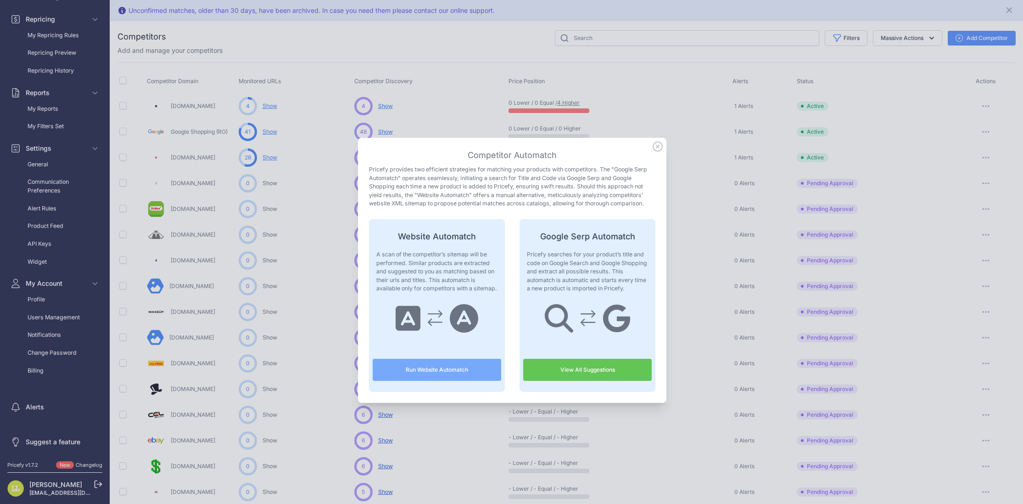
click at [563, 373] on link "View All Suggestions" at bounding box center [587, 370] width 129 height 22
click at [657, 147] on icon at bounding box center [657, 146] width 9 height 9
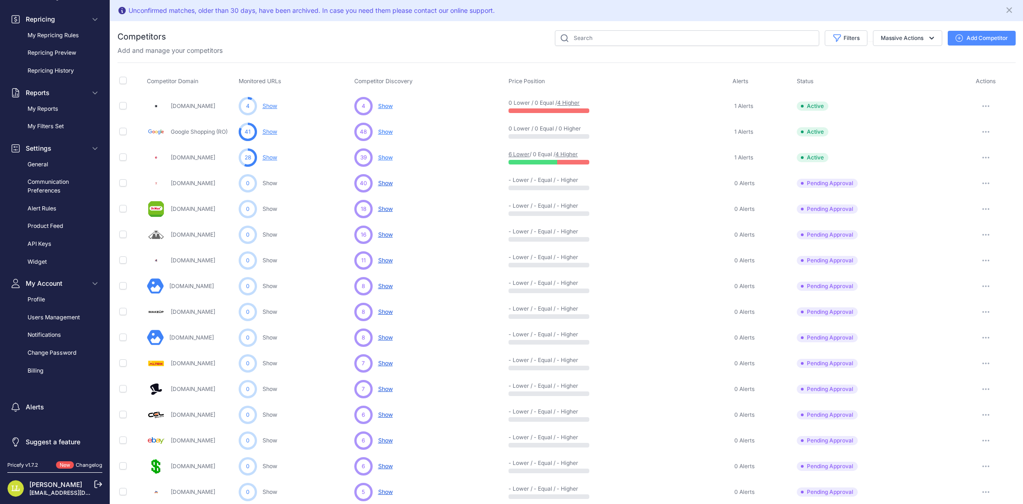
click at [385, 157] on span "Show" at bounding box center [385, 157] width 15 height 7
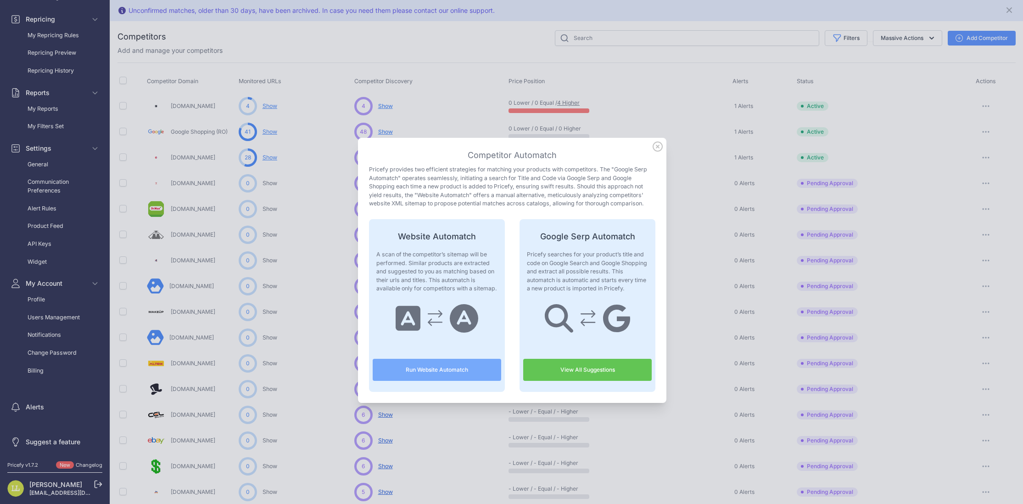
click at [657, 148] on icon at bounding box center [658, 146] width 10 height 10
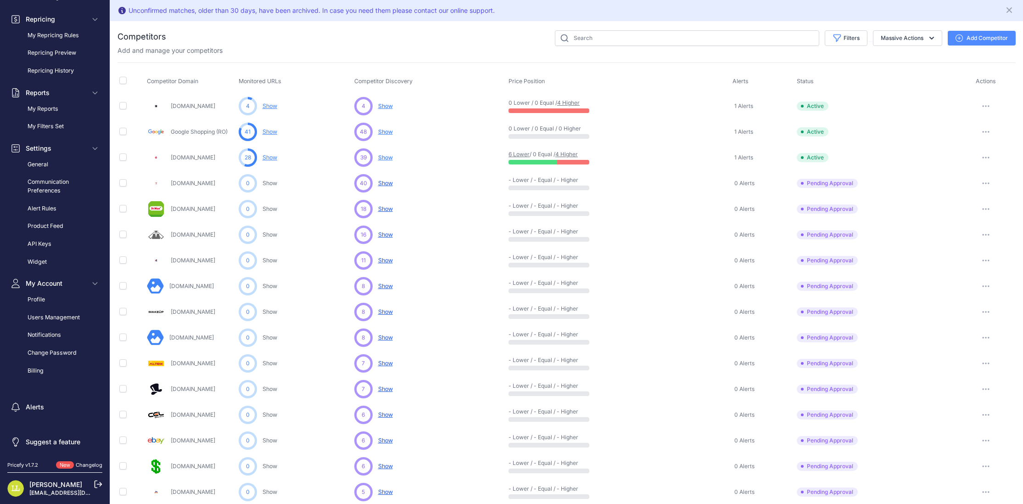
click at [386, 107] on span "Show" at bounding box center [385, 105] width 15 height 7
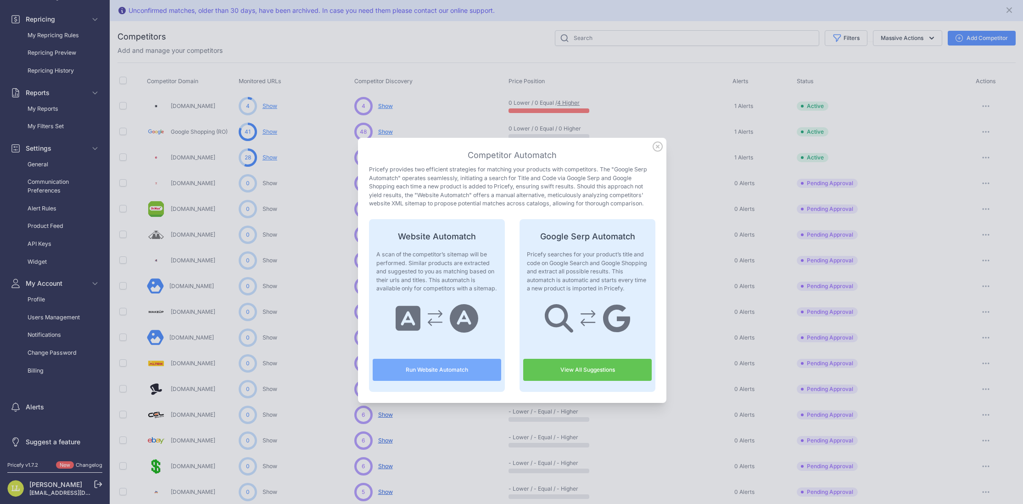
click at [657, 148] on icon at bounding box center [658, 146] width 10 height 10
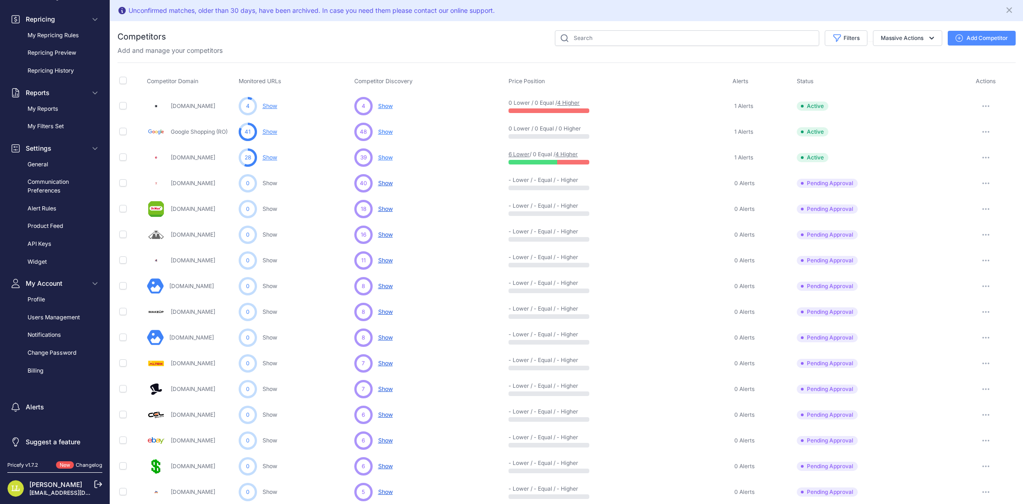
click at [268, 157] on link "Show" at bounding box center [270, 157] width 15 height 7
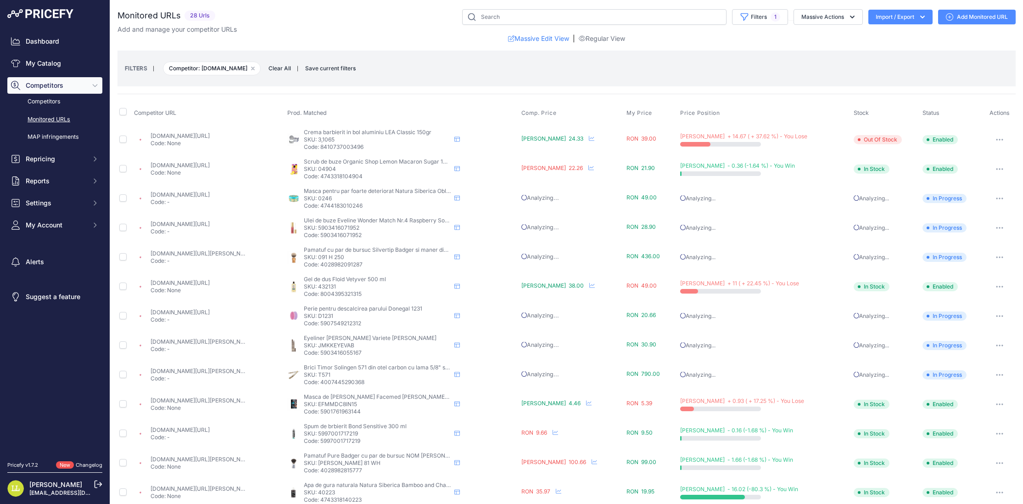
scroll to position [247, 0]
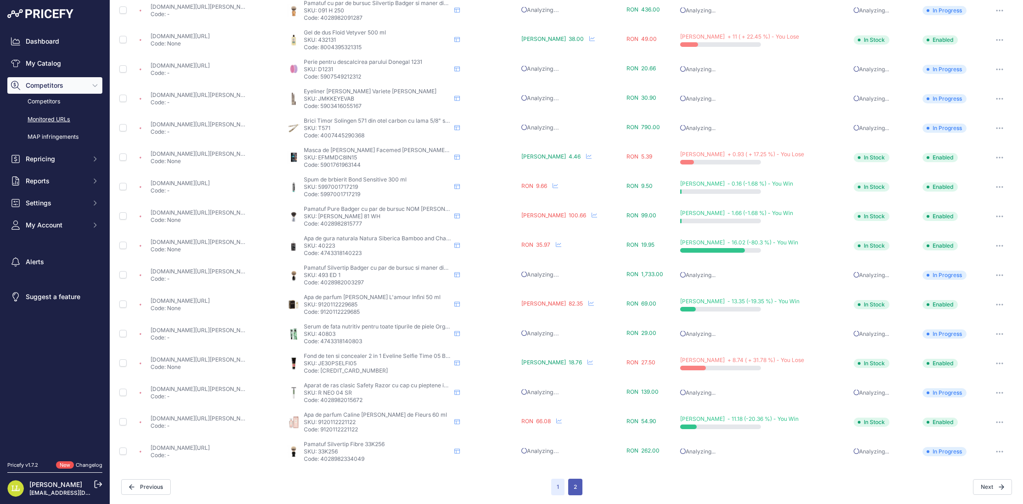
click at [575, 484] on button "2" at bounding box center [575, 486] width 14 height 17
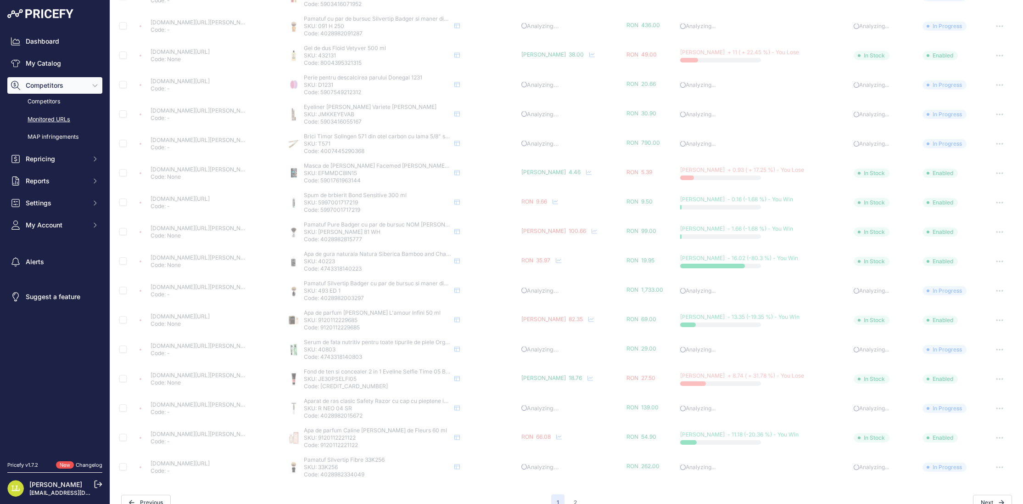
scroll to position [262, 0]
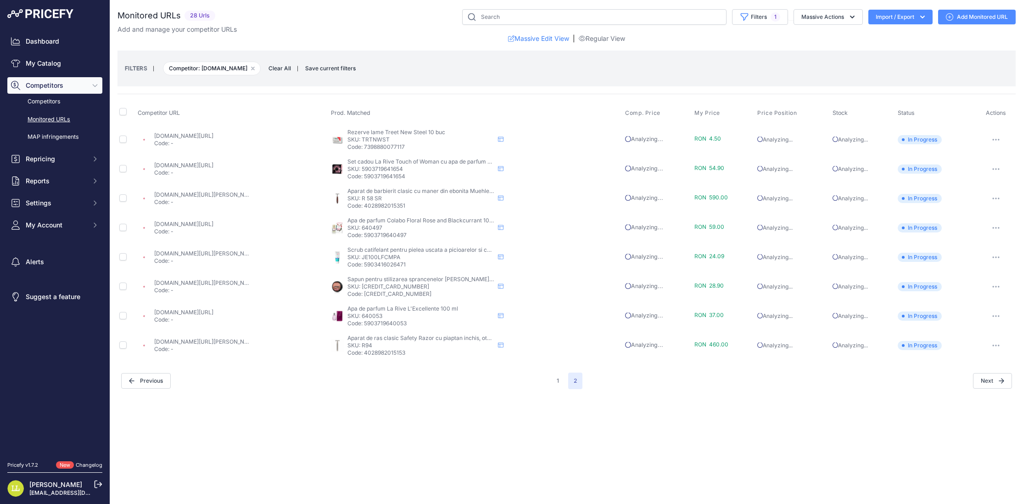
drag, startPoint x: 558, startPoint y: 381, endPoint x: 535, endPoint y: 382, distance: 22.5
click at [558, 381] on button "1" at bounding box center [557, 380] width 13 height 17
